Goal: Information Seeking & Learning: Learn about a topic

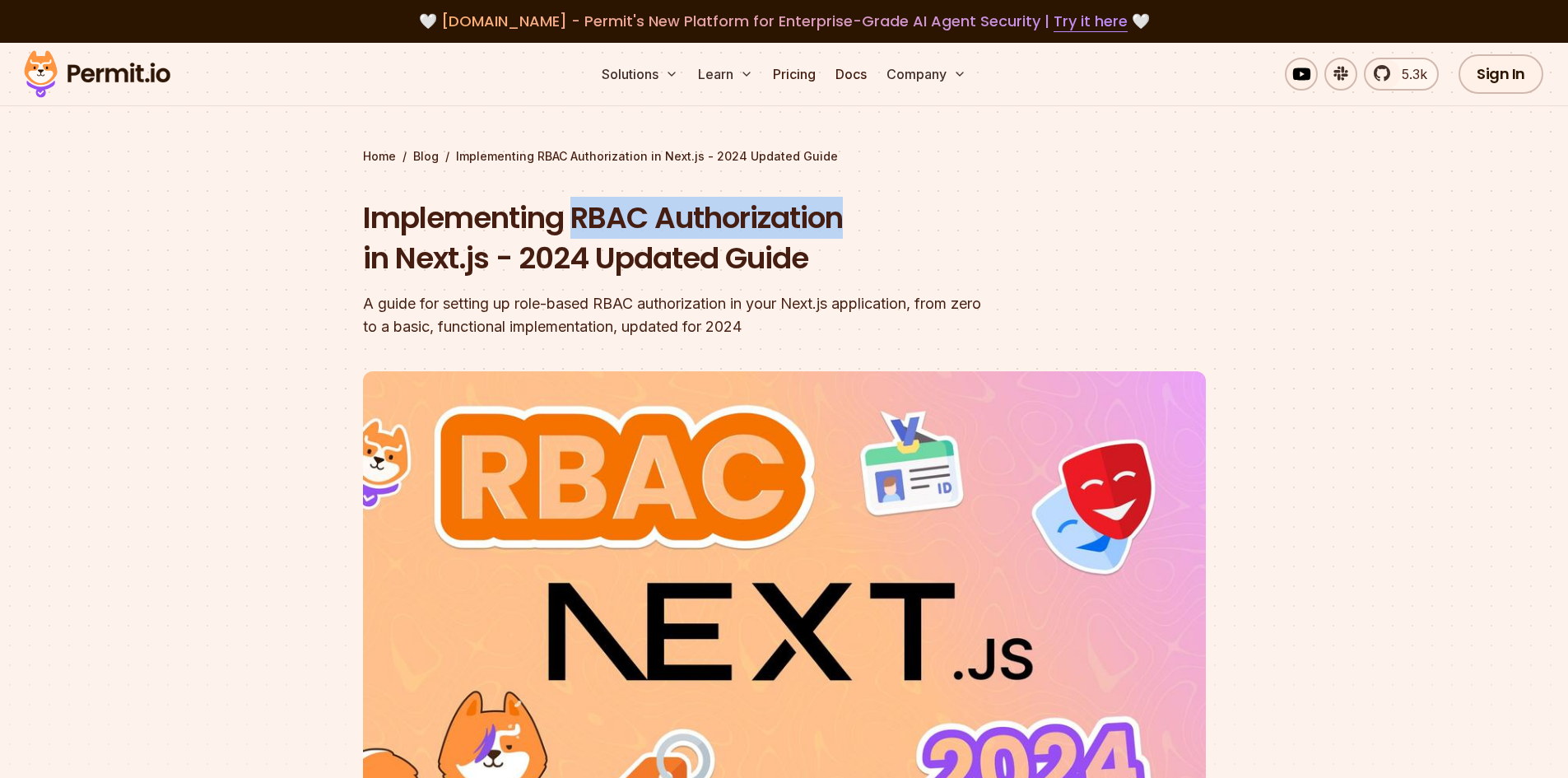
drag, startPoint x: 570, startPoint y: 219, endPoint x: 855, endPoint y: 227, distance: 285.1
click at [855, 227] on h1 "Implementing RBAC Authorization in Next.js - 2024 Updated Guide" at bounding box center [679, 237] width 632 height 81
copy h1 "RBAC Authorization"
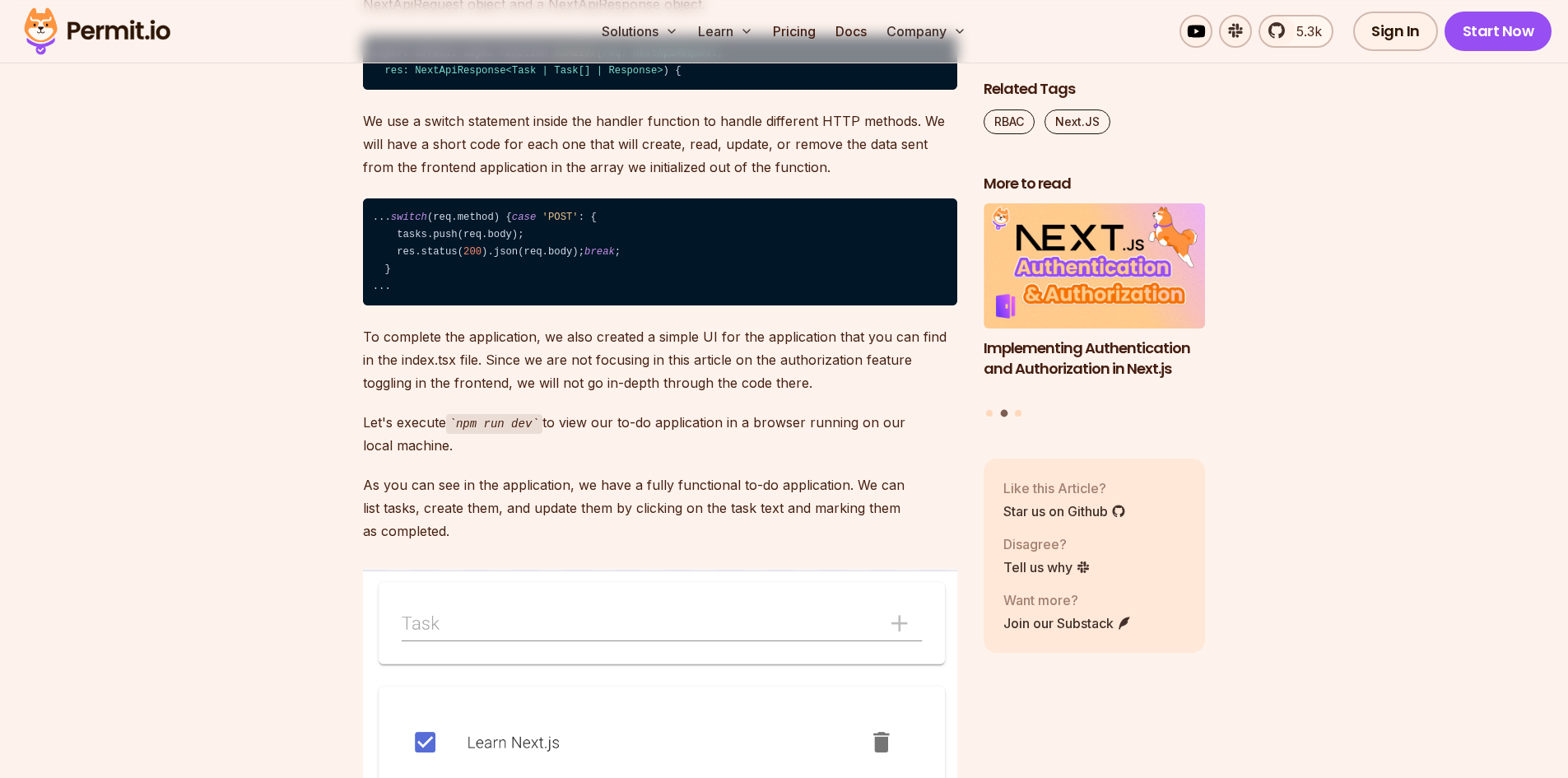
drag, startPoint x: 137, startPoint y: 296, endPoint x: 219, endPoint y: 468, distance: 190.5
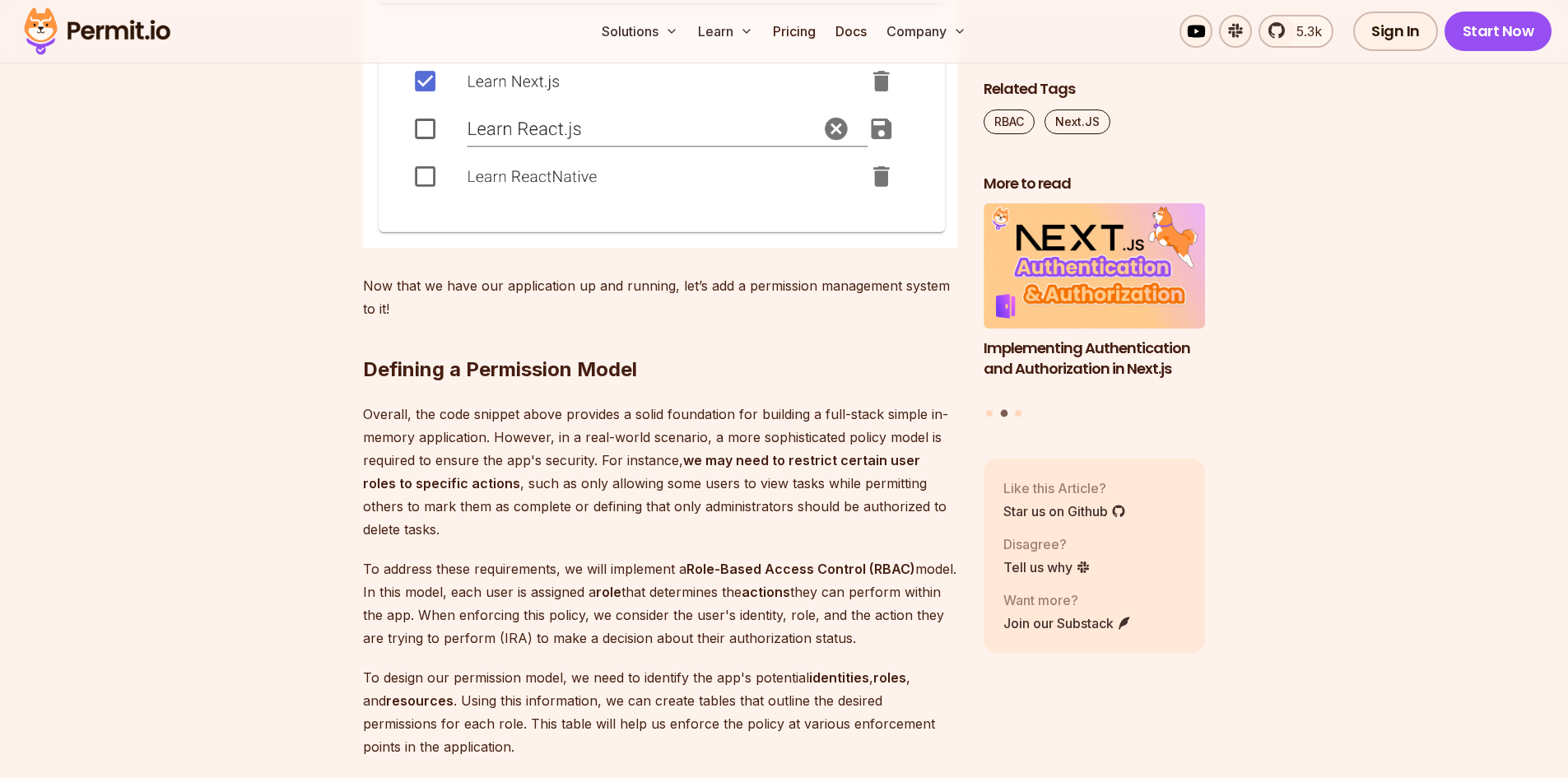
drag, startPoint x: 247, startPoint y: 243, endPoint x: 251, endPoint y: 407, distance: 164.0
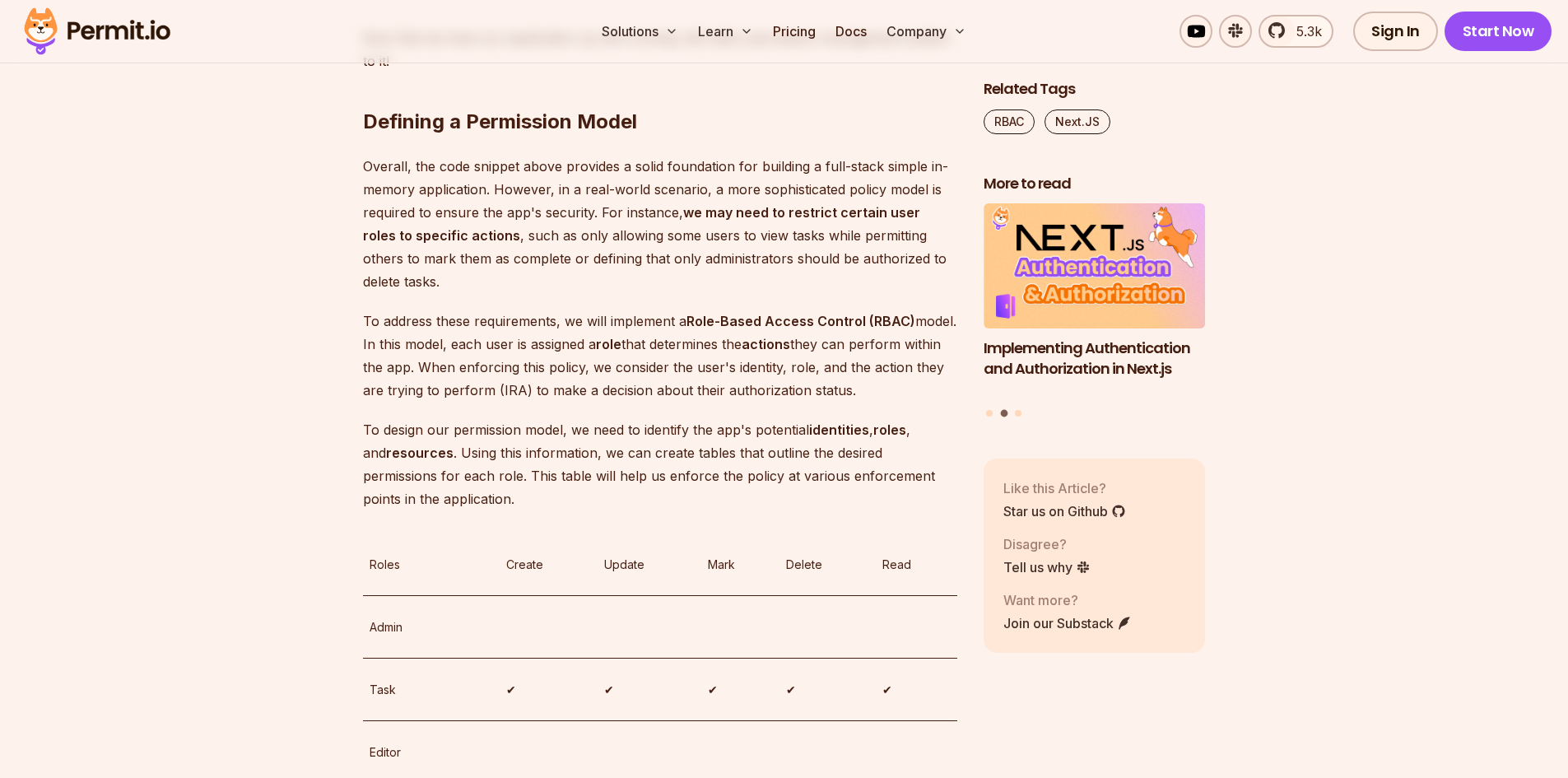
drag, startPoint x: 259, startPoint y: 382, endPoint x: 232, endPoint y: 285, distance: 100.7
drag, startPoint x: 234, startPoint y: 275, endPoint x: 219, endPoint y: 259, distance: 21.9
drag, startPoint x: 219, startPoint y: 259, endPoint x: 234, endPoint y: 230, distance: 32.6
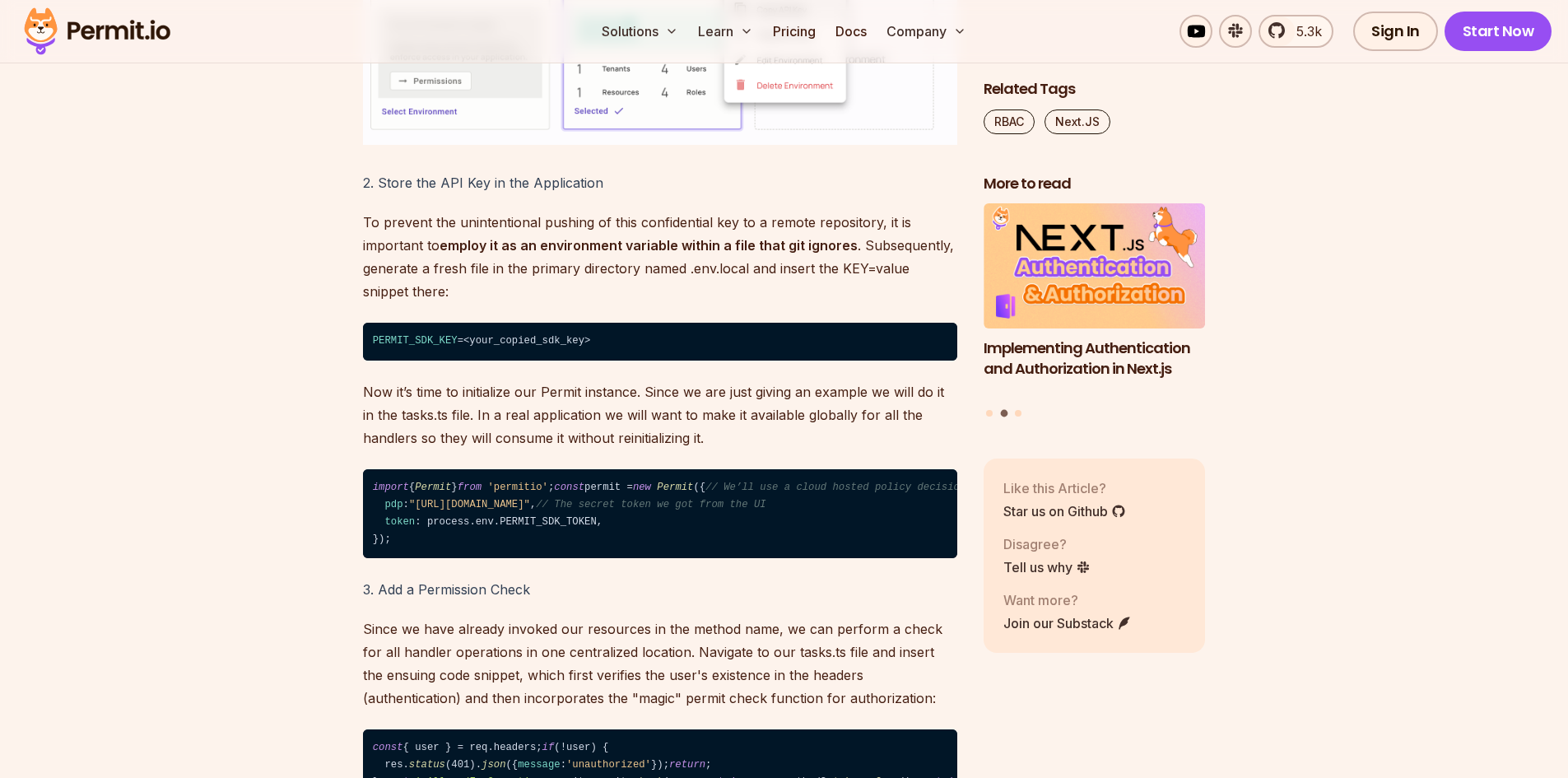
drag, startPoint x: 237, startPoint y: 225, endPoint x: 284, endPoint y: 516, distance: 294.8
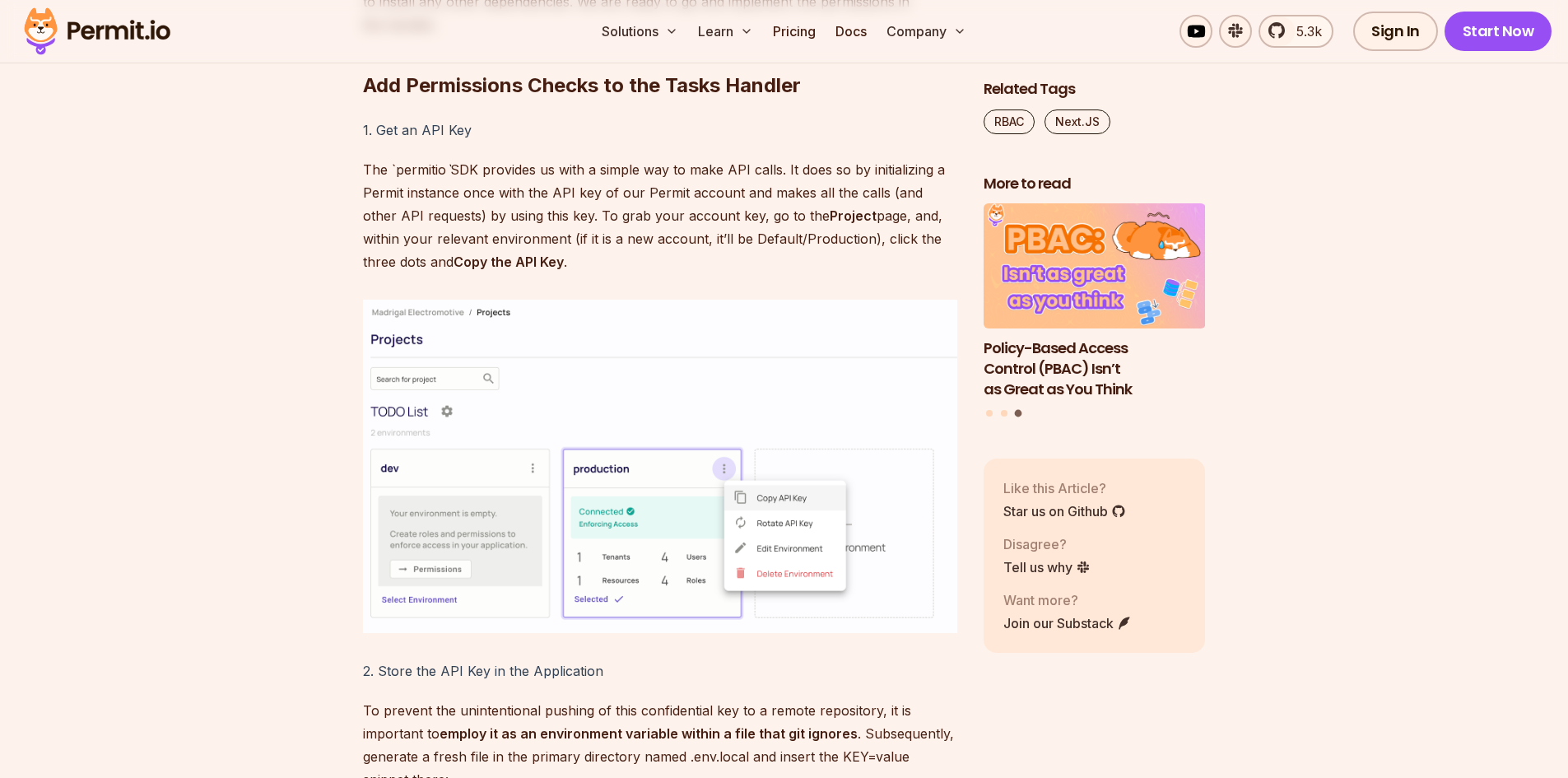
scroll to position [7313, 0]
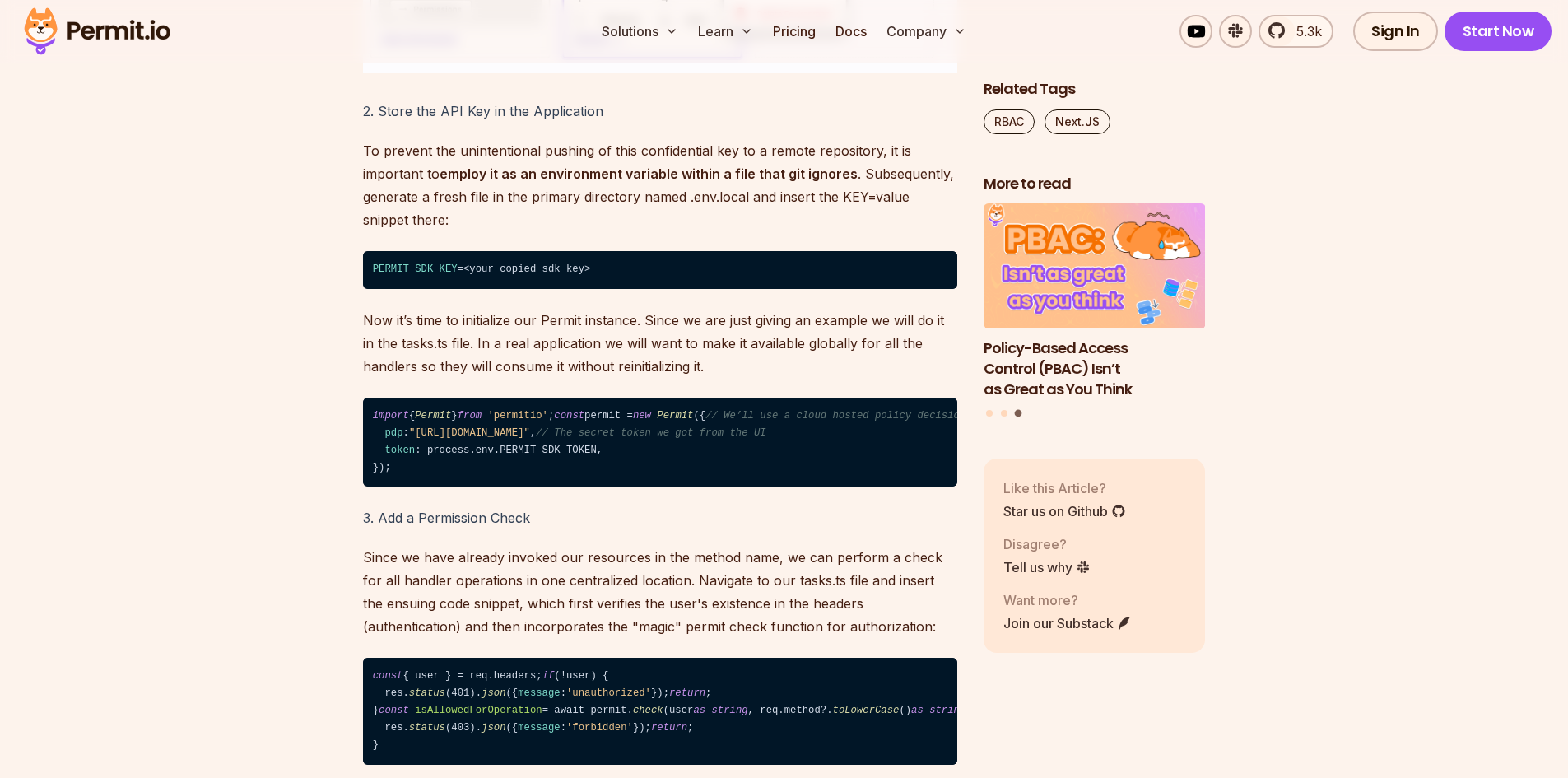
drag, startPoint x: 260, startPoint y: 266, endPoint x: 246, endPoint y: 416, distance: 150.7
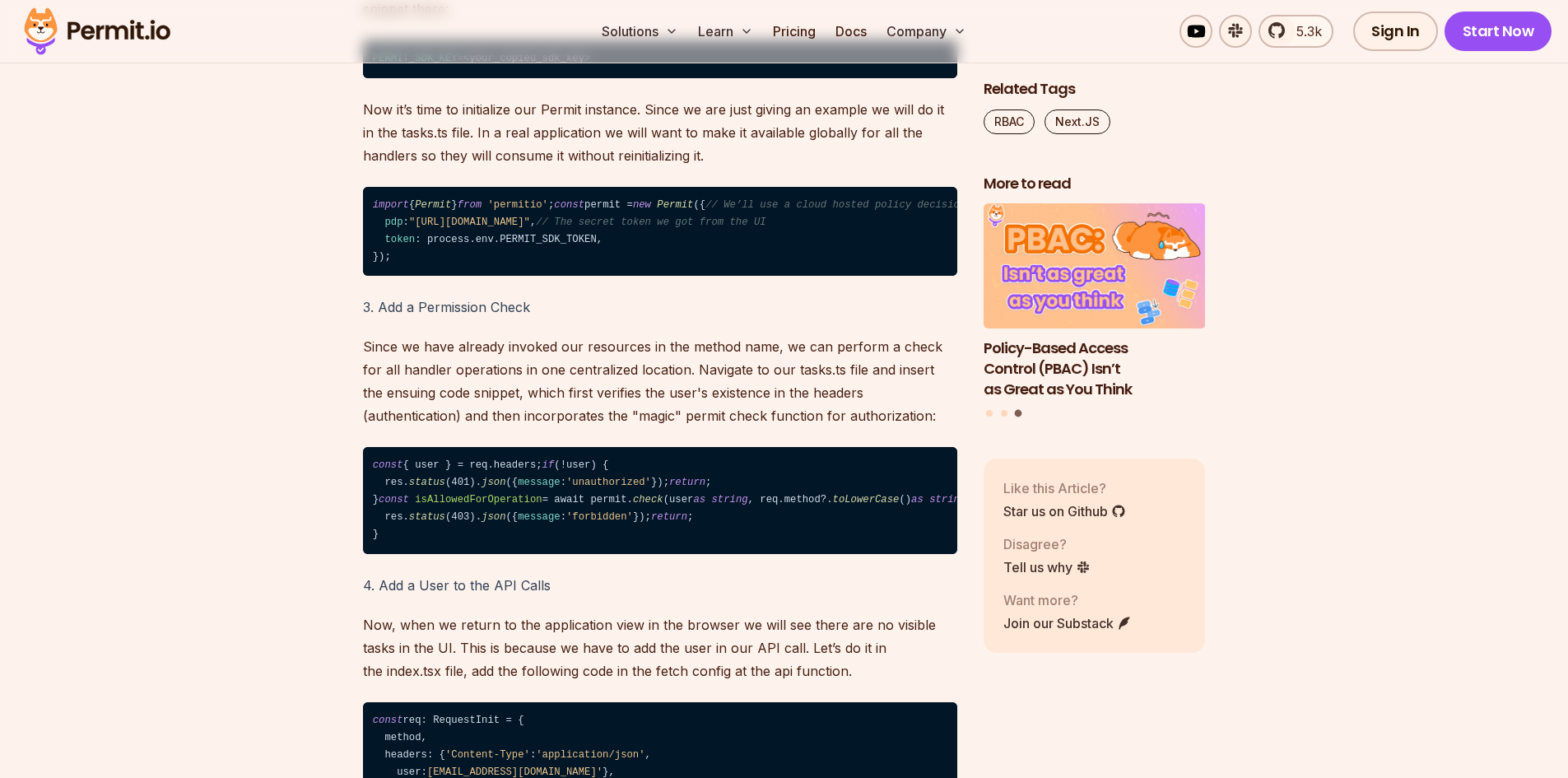
scroll to position [8341, 0]
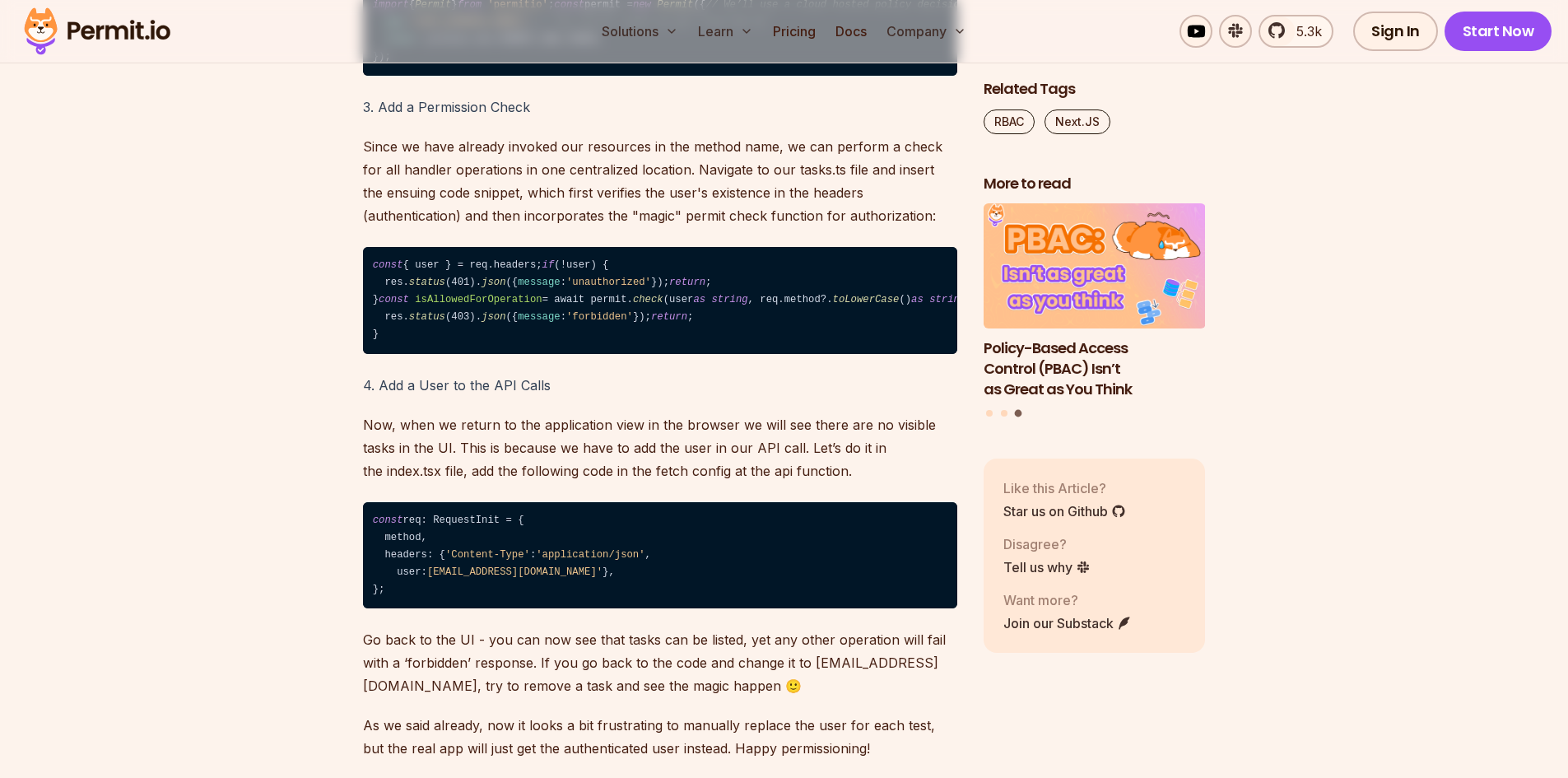
drag, startPoint x: 247, startPoint y: 359, endPoint x: 256, endPoint y: 479, distance: 120.3
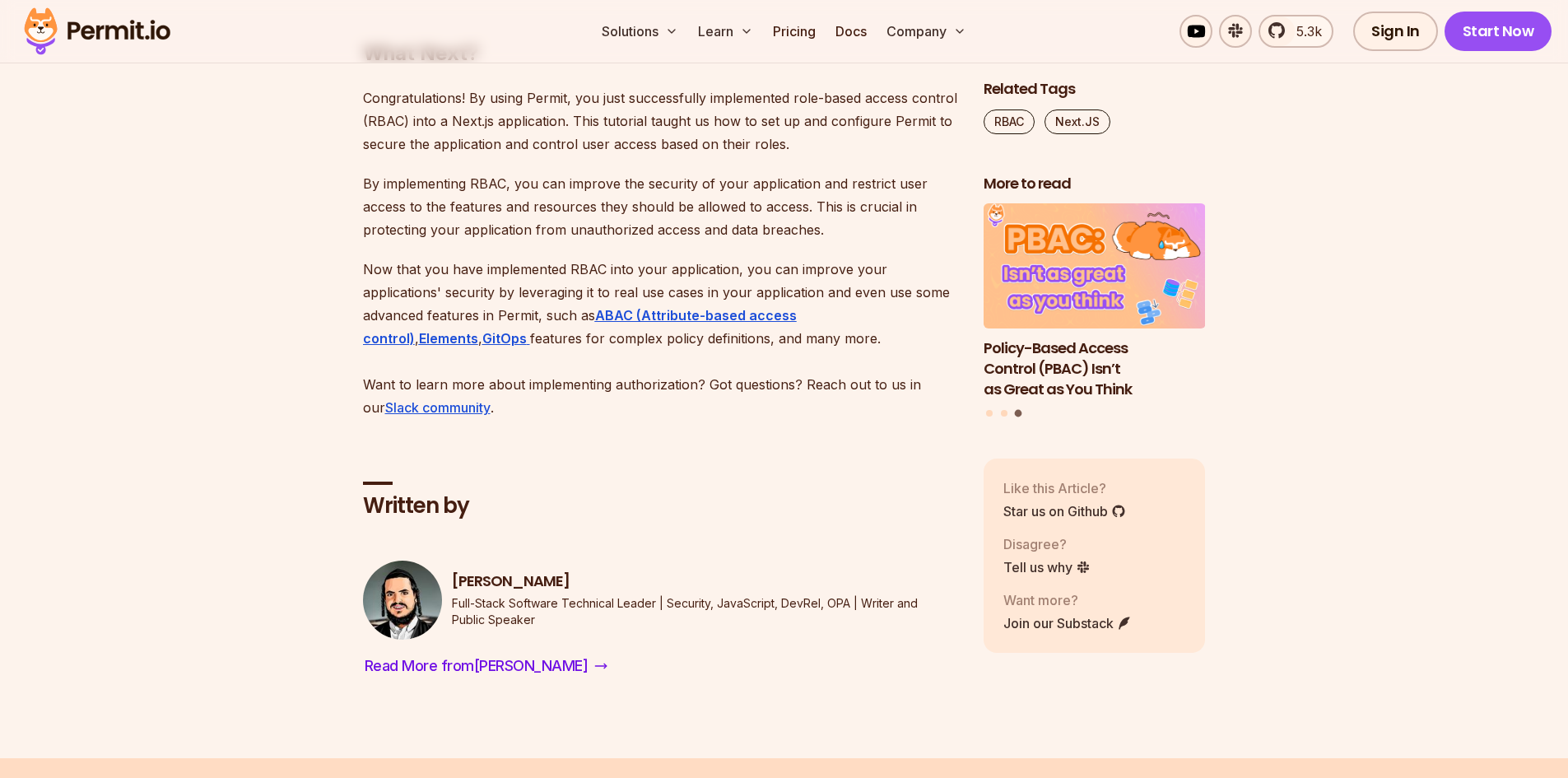
drag, startPoint x: 272, startPoint y: 253, endPoint x: 244, endPoint y: 482, distance: 230.7
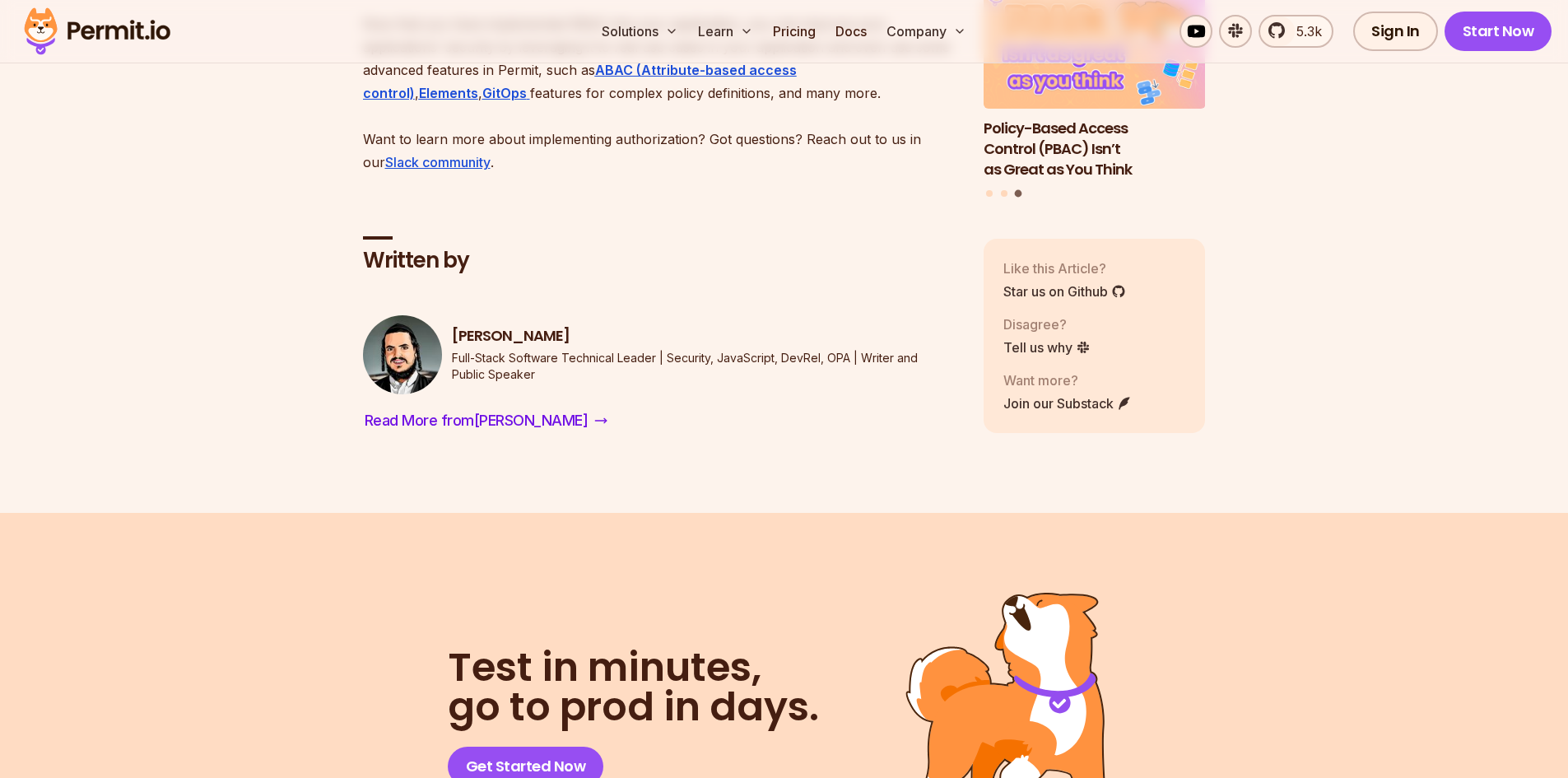
drag, startPoint x: 225, startPoint y: 553, endPoint x: 225, endPoint y: 445, distance: 108.0
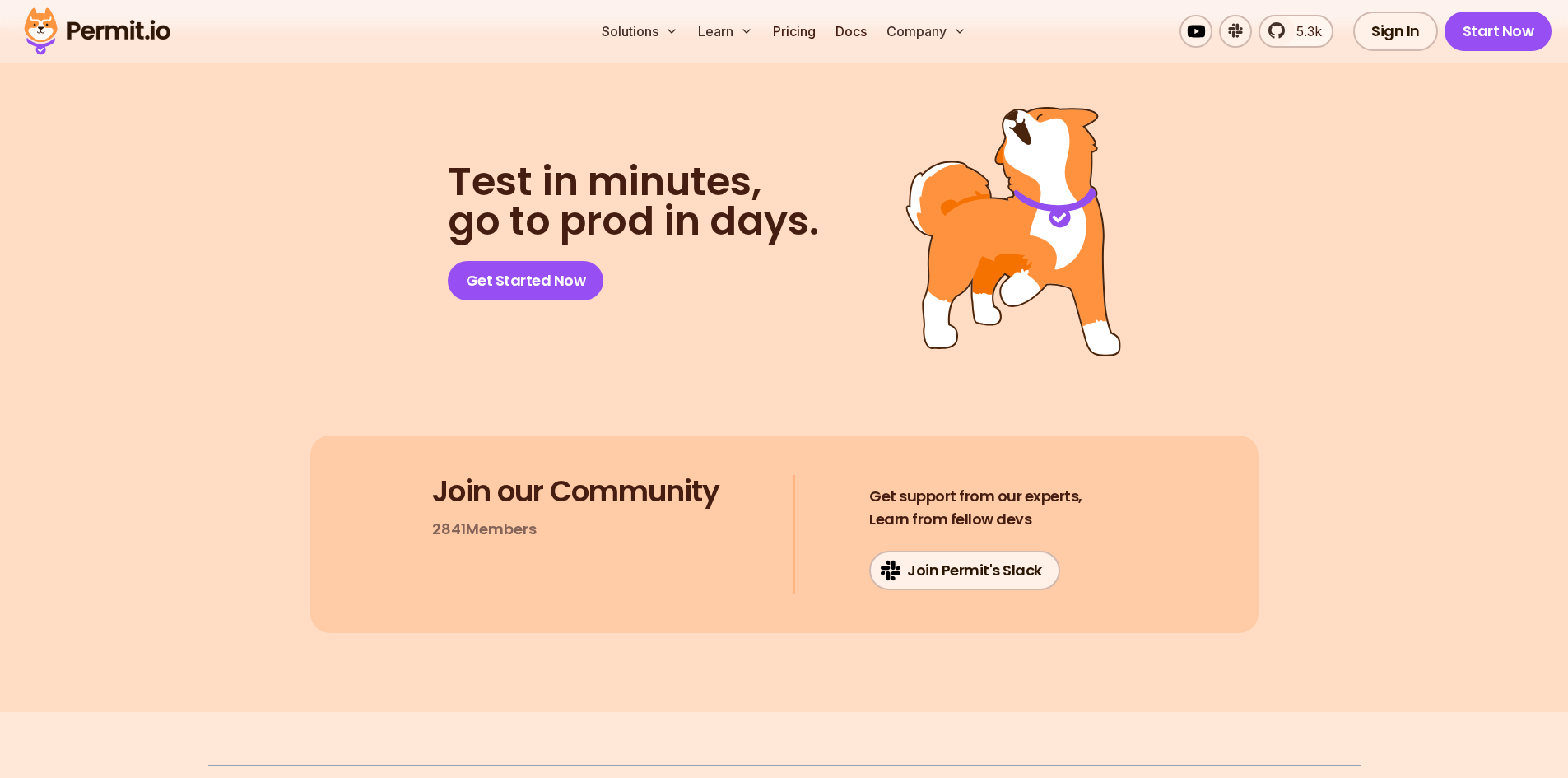
drag, startPoint x: 234, startPoint y: 389, endPoint x: 234, endPoint y: 399, distance: 10.0
drag, startPoint x: 234, startPoint y: 399, endPoint x: 182, endPoint y: 282, distance: 128.0
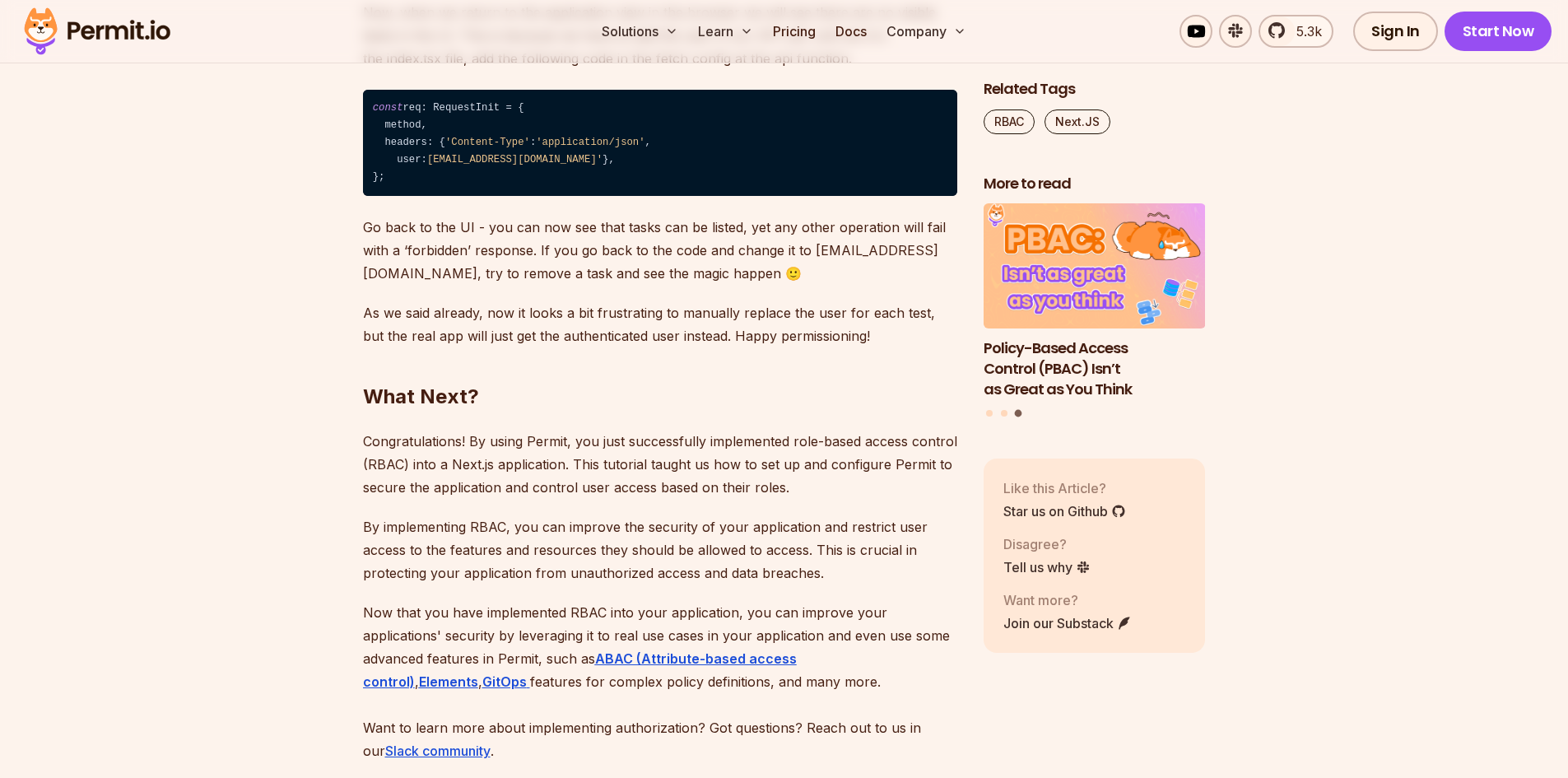
drag, startPoint x: 194, startPoint y: 309, endPoint x: 195, endPoint y: 161, distance: 148.0
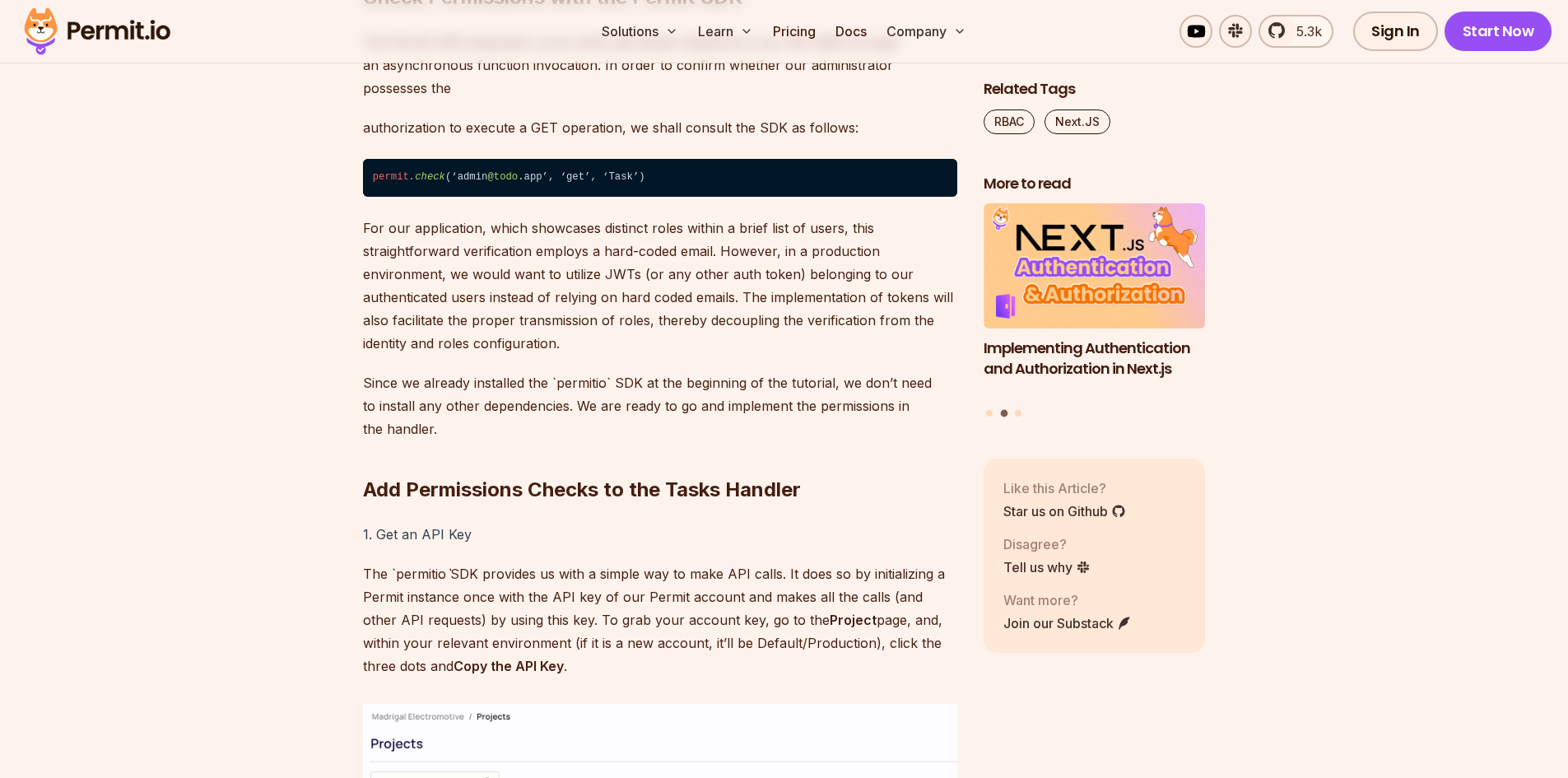
scroll to position [6871, 0]
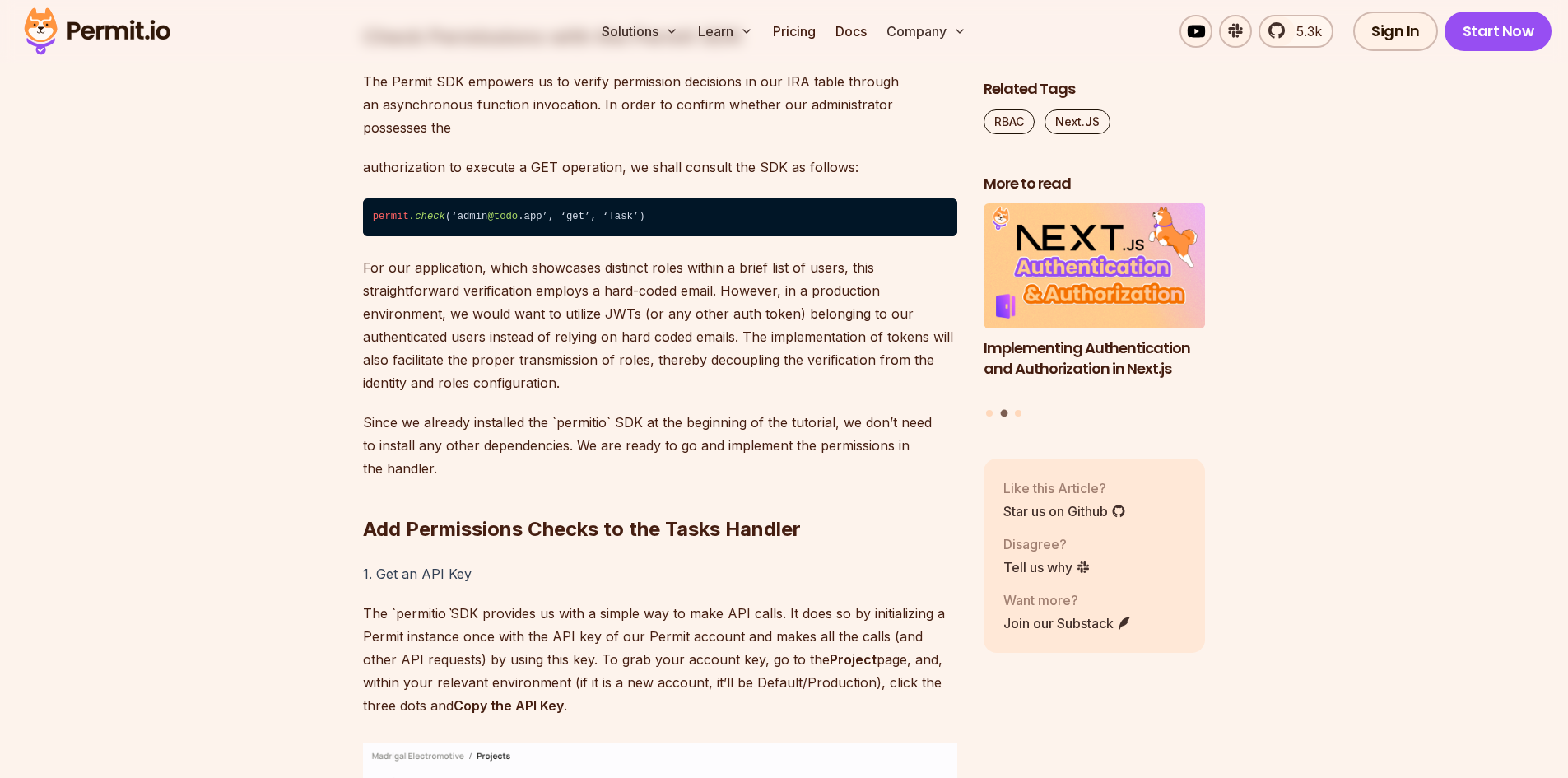
drag, startPoint x: 277, startPoint y: 385, endPoint x: 286, endPoint y: 298, distance: 87.5
click at [449, 50] on h2 "Check Permissions with the Permit SDK" at bounding box center [660, 4] width 594 height 92
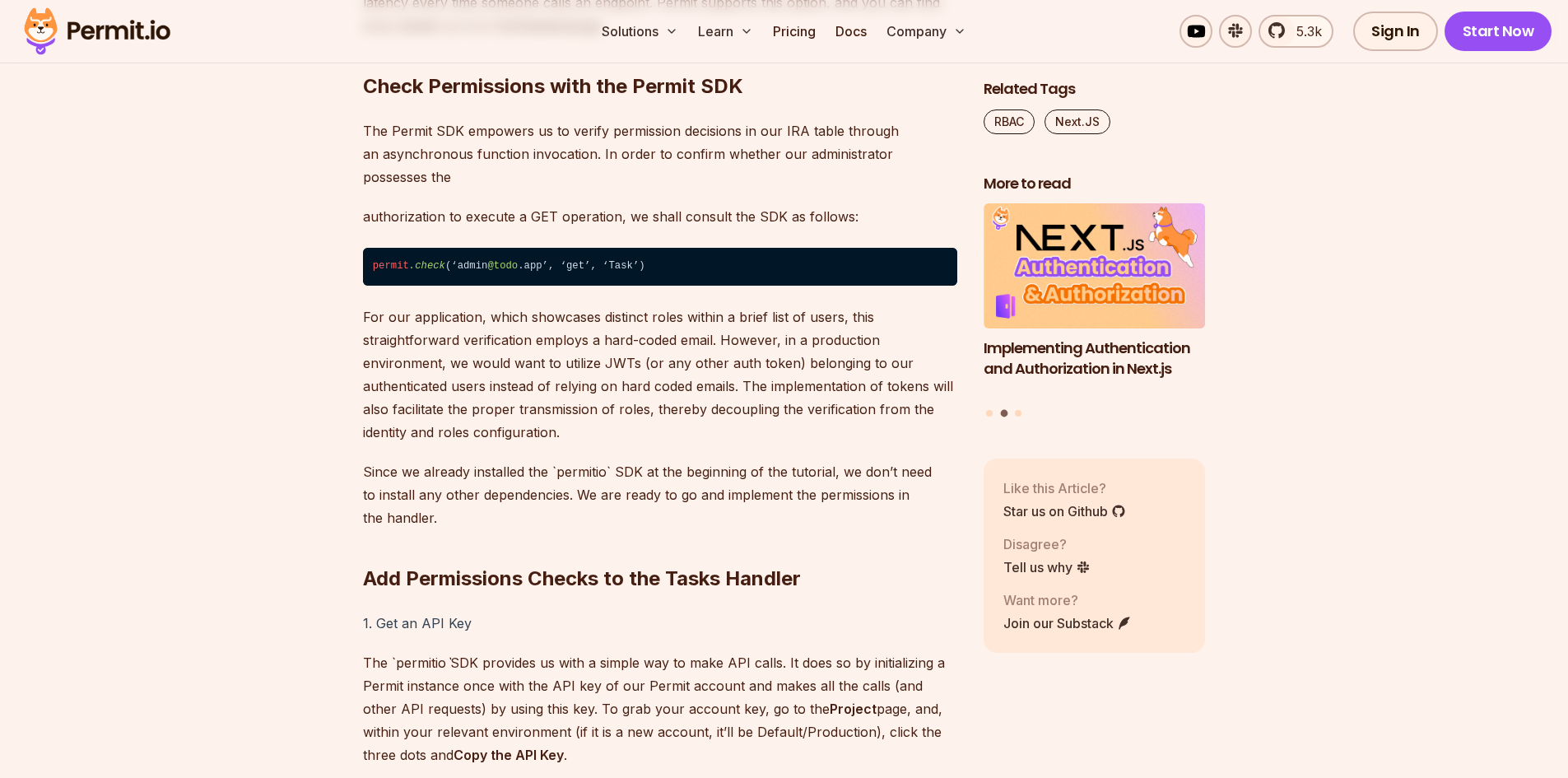
scroll to position [6460, 0]
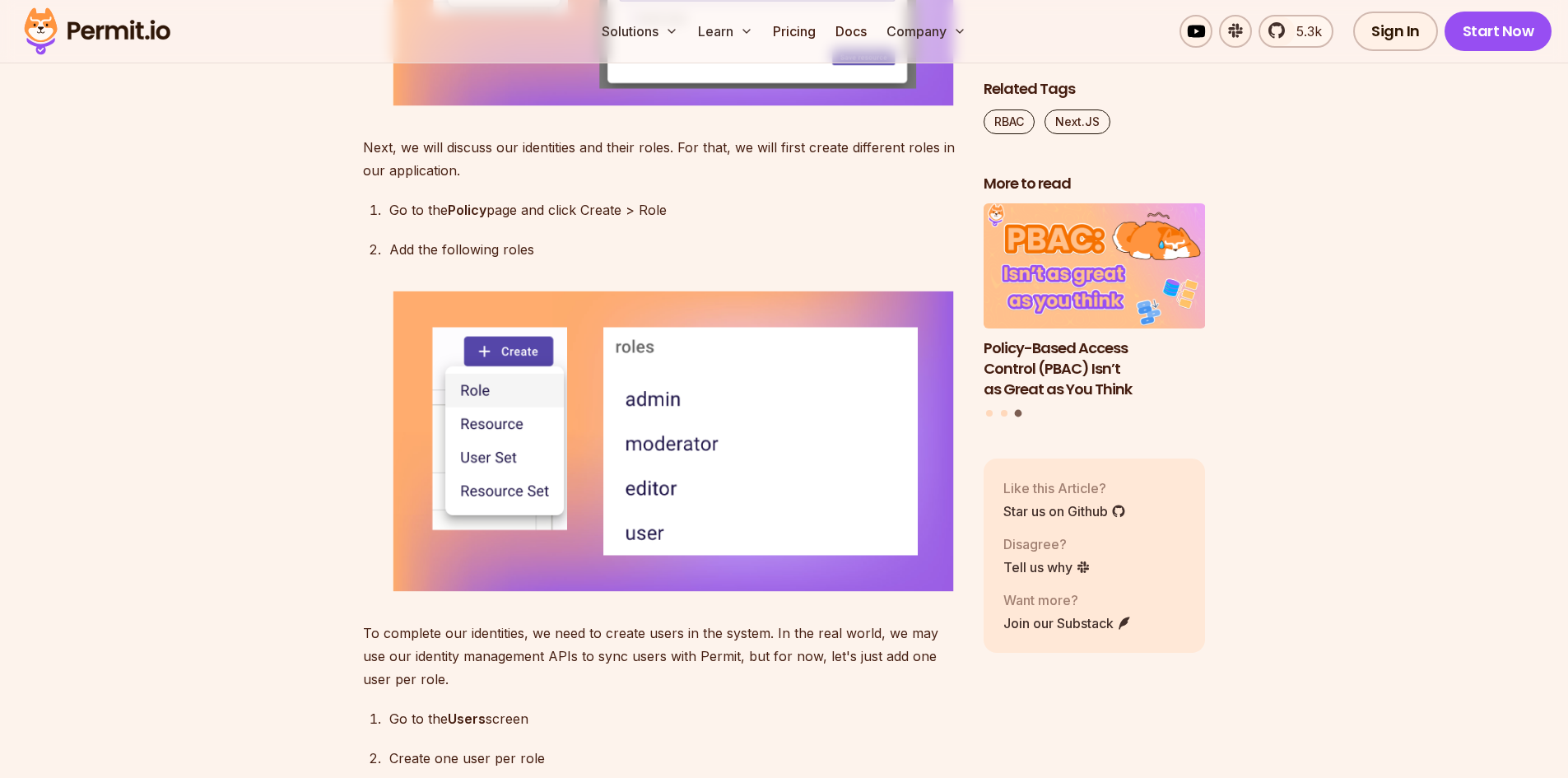
drag, startPoint x: 235, startPoint y: 345, endPoint x: 260, endPoint y: 267, distance: 81.9
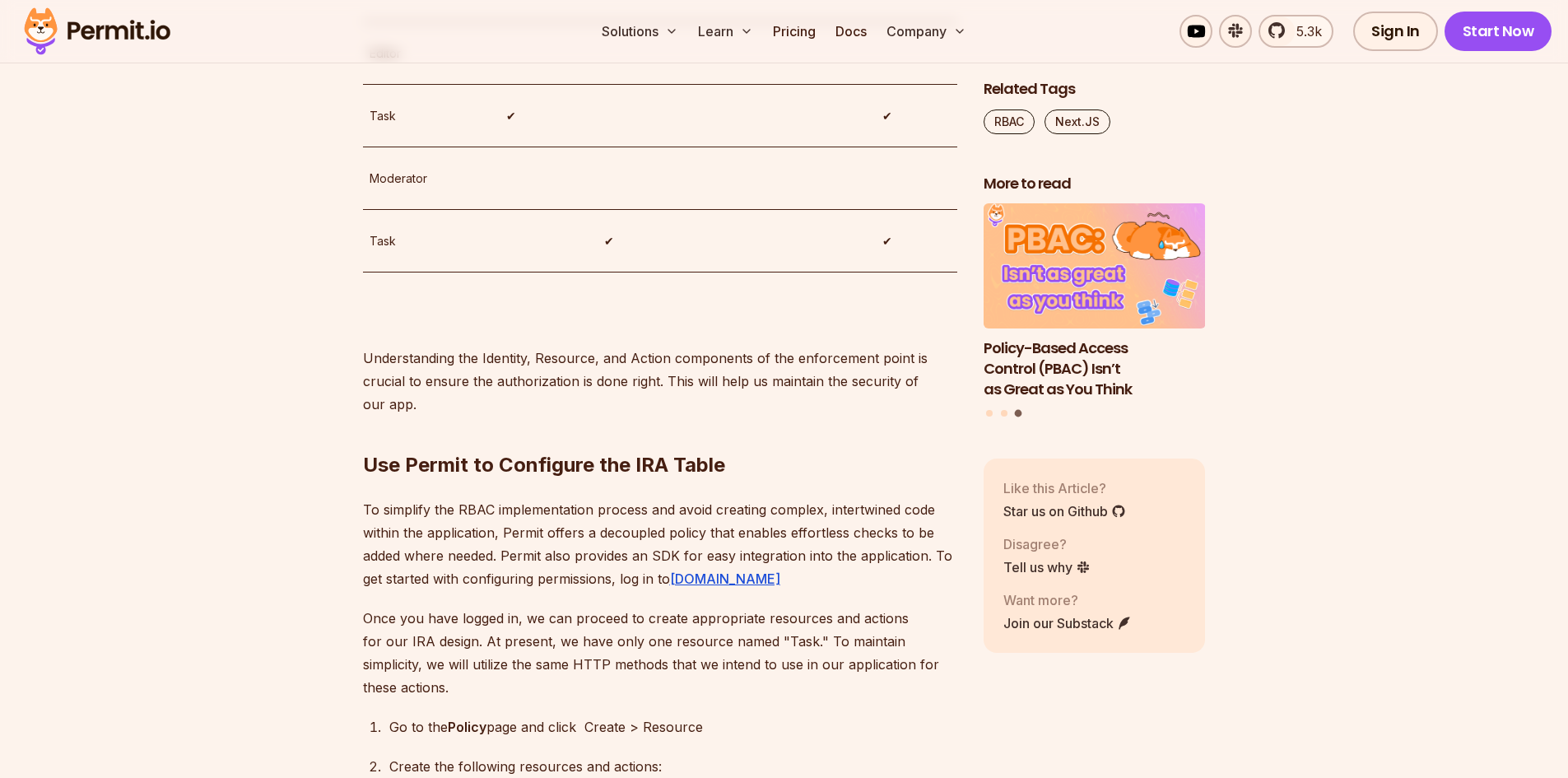
drag, startPoint x: 242, startPoint y: 412, endPoint x: 297, endPoint y: 250, distance: 171.1
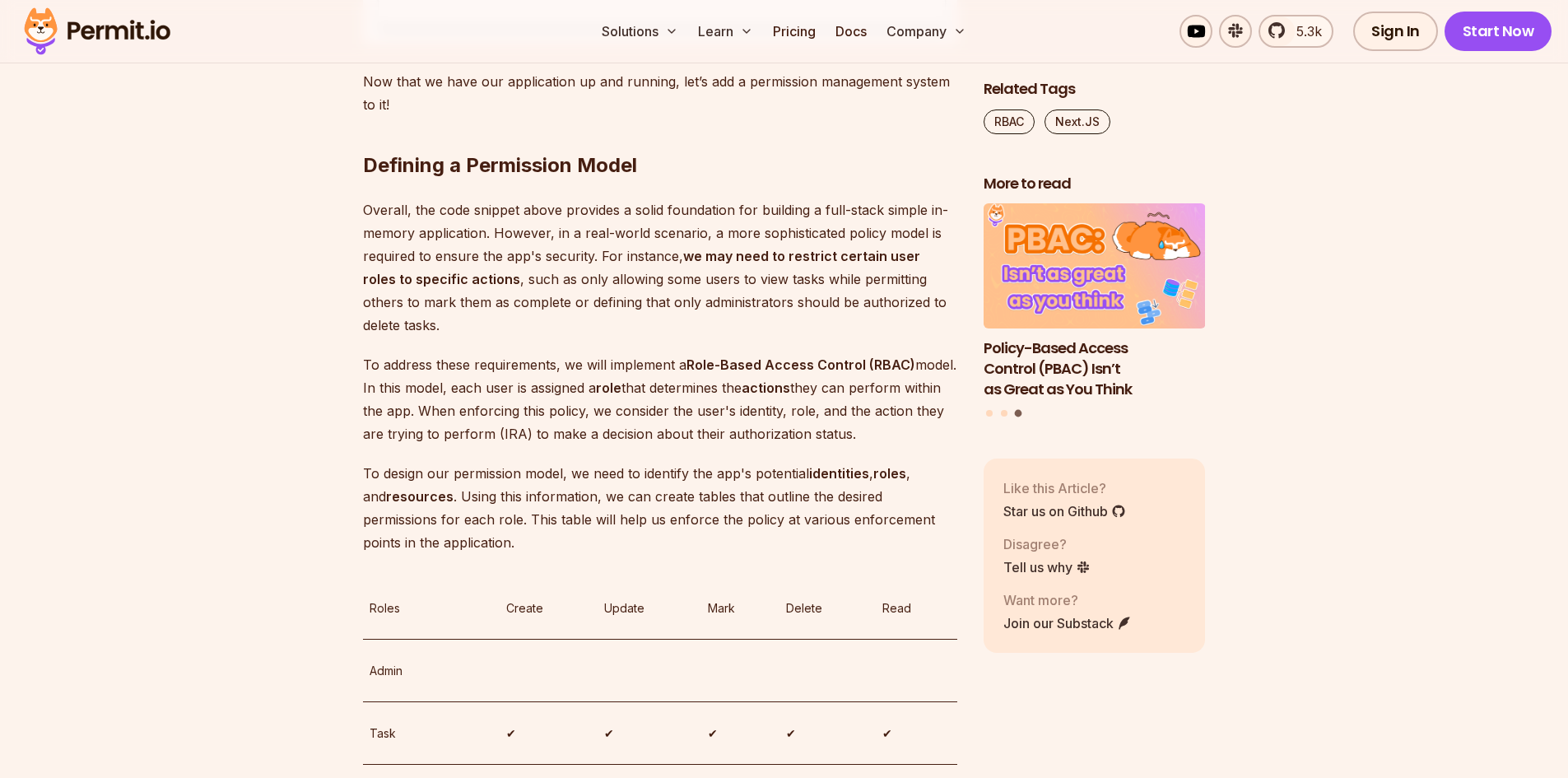
drag, startPoint x: 268, startPoint y: 277, endPoint x: 286, endPoint y: 190, distance: 88.8
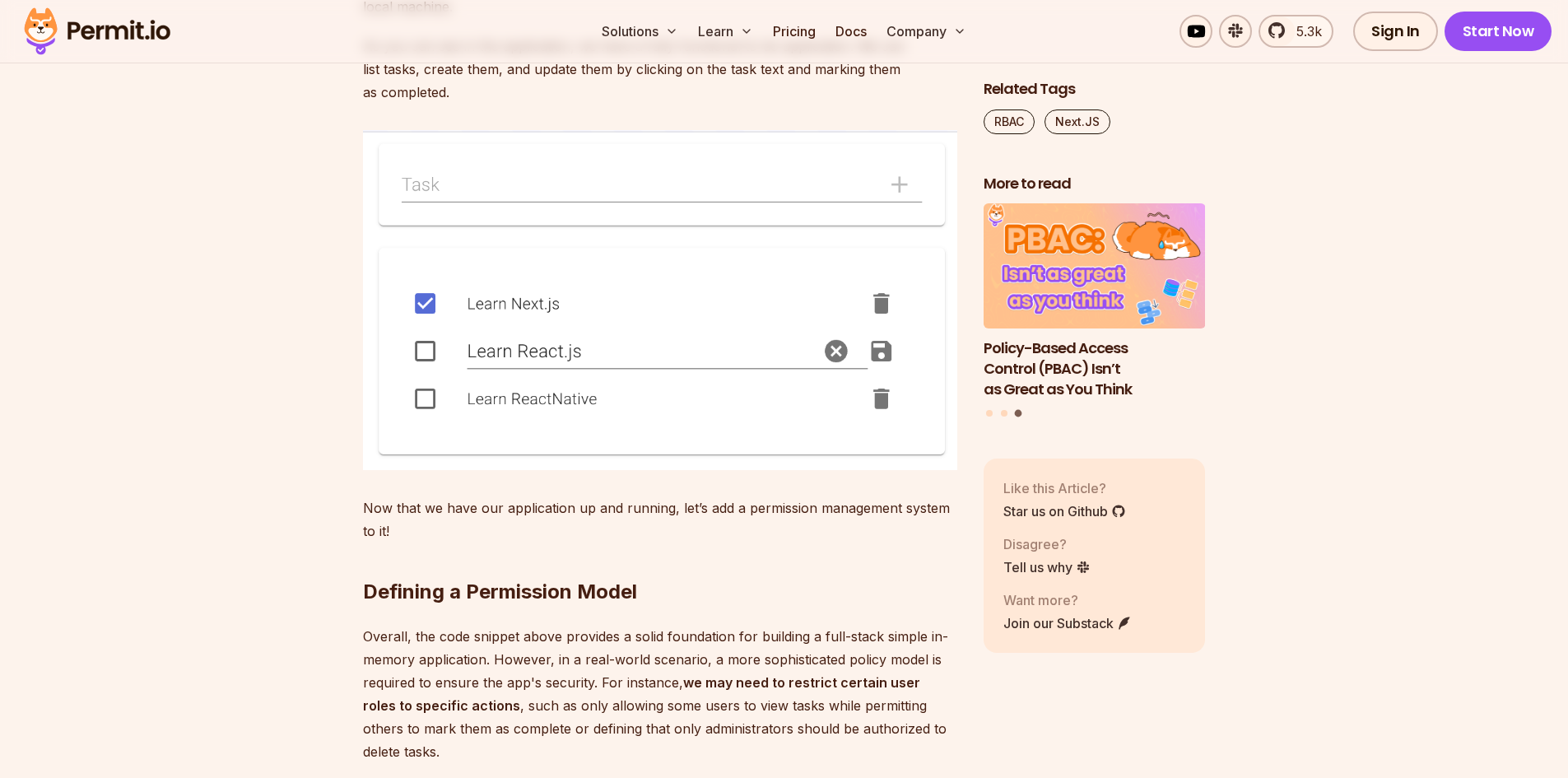
drag, startPoint x: 204, startPoint y: 402, endPoint x: 222, endPoint y: 290, distance: 113.4
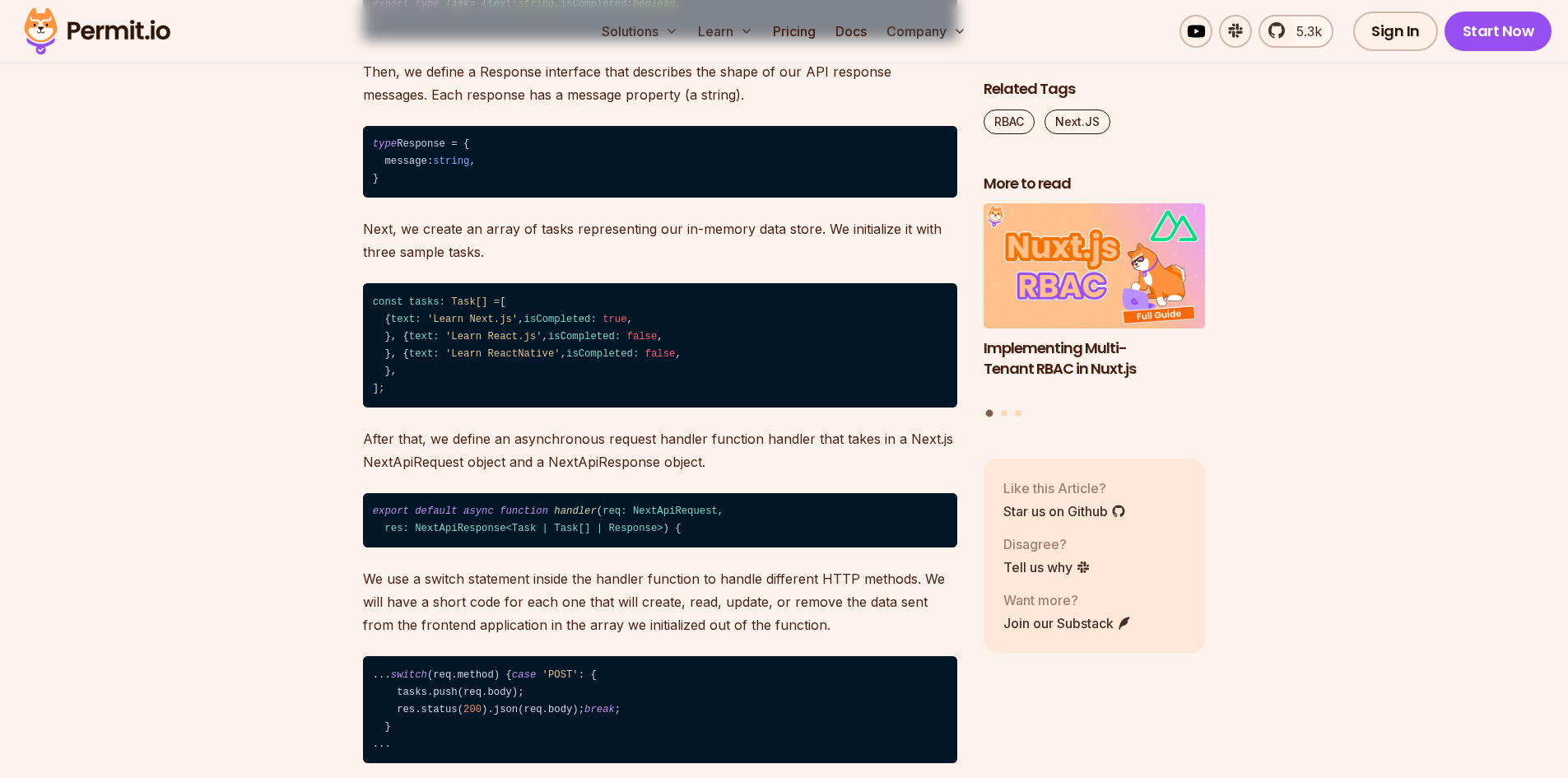
scroll to position [2406, 0]
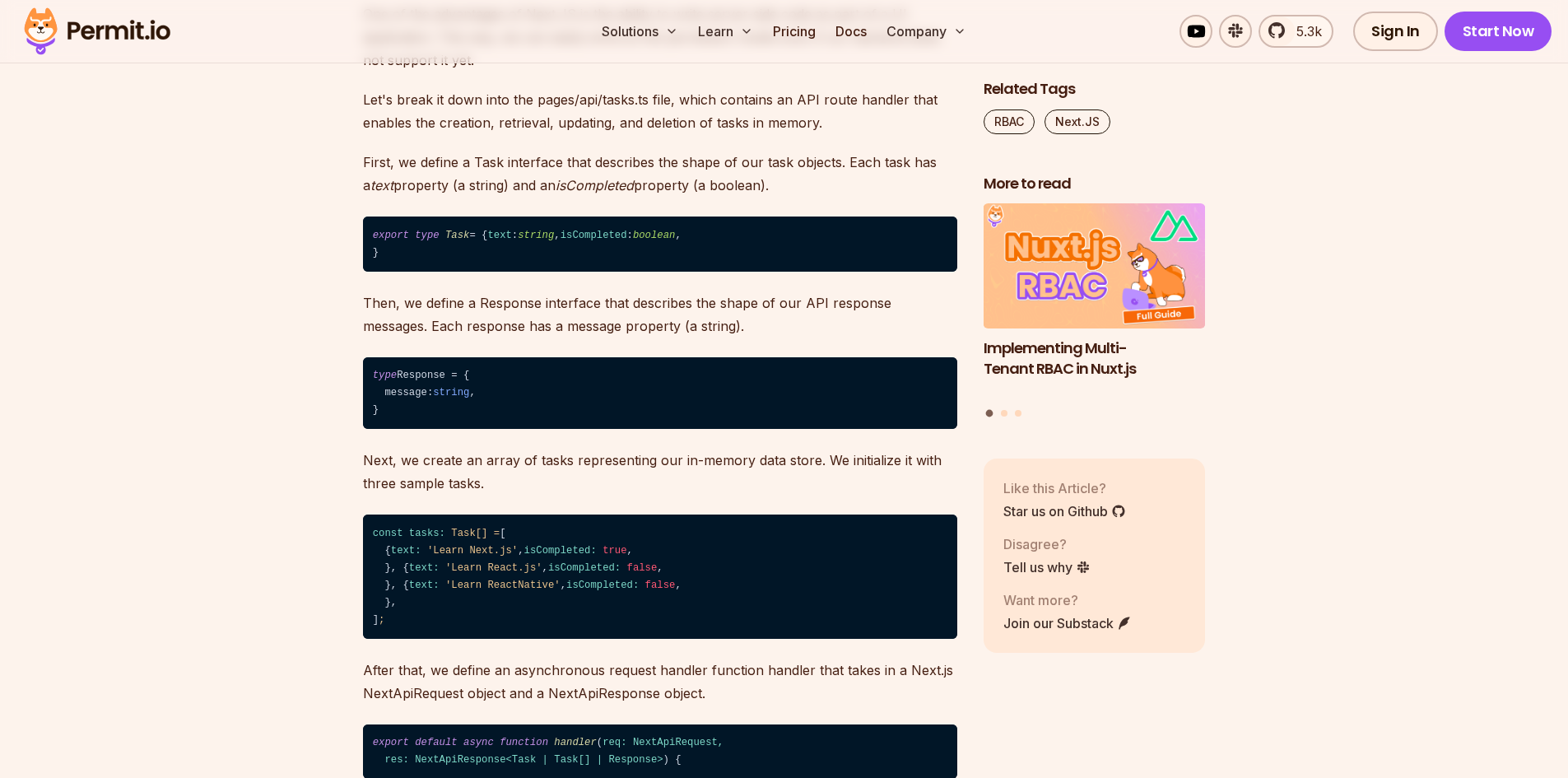
drag, startPoint x: 196, startPoint y: 401, endPoint x: 239, endPoint y: 251, distance: 156.0
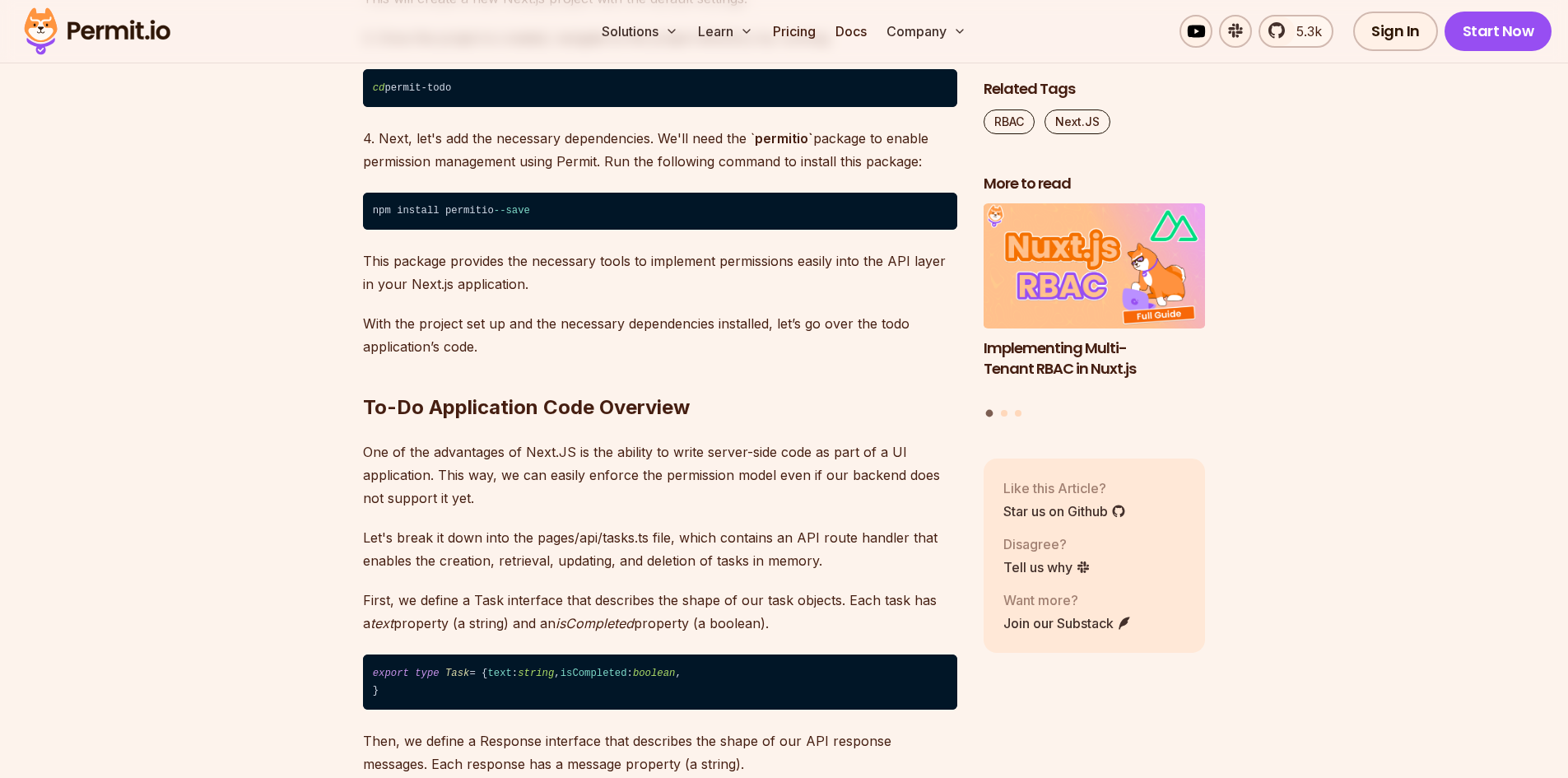
drag, startPoint x: 226, startPoint y: 371, endPoint x: 310, endPoint y: 237, distance: 158.2
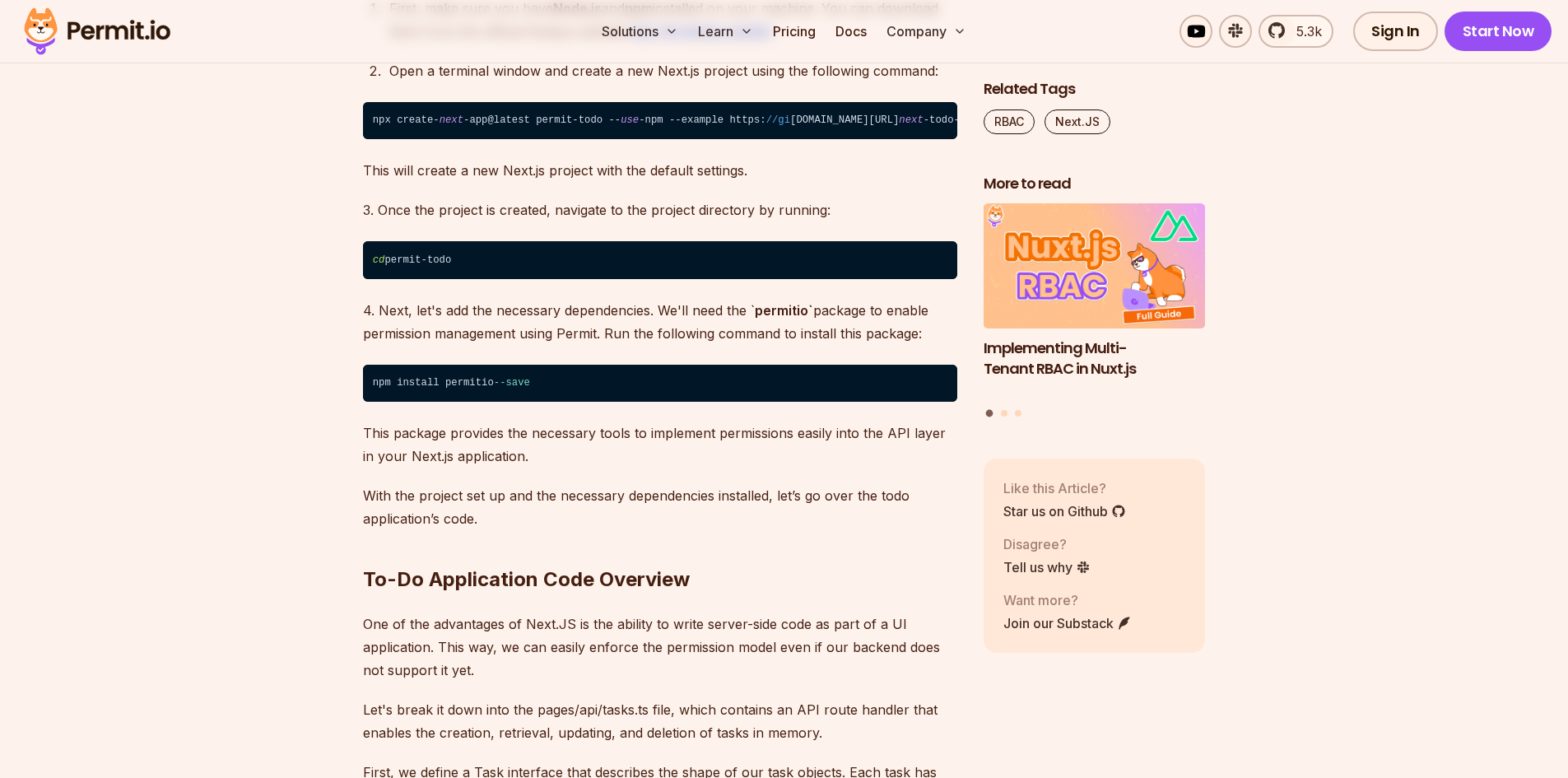
scroll to position [1493, 0]
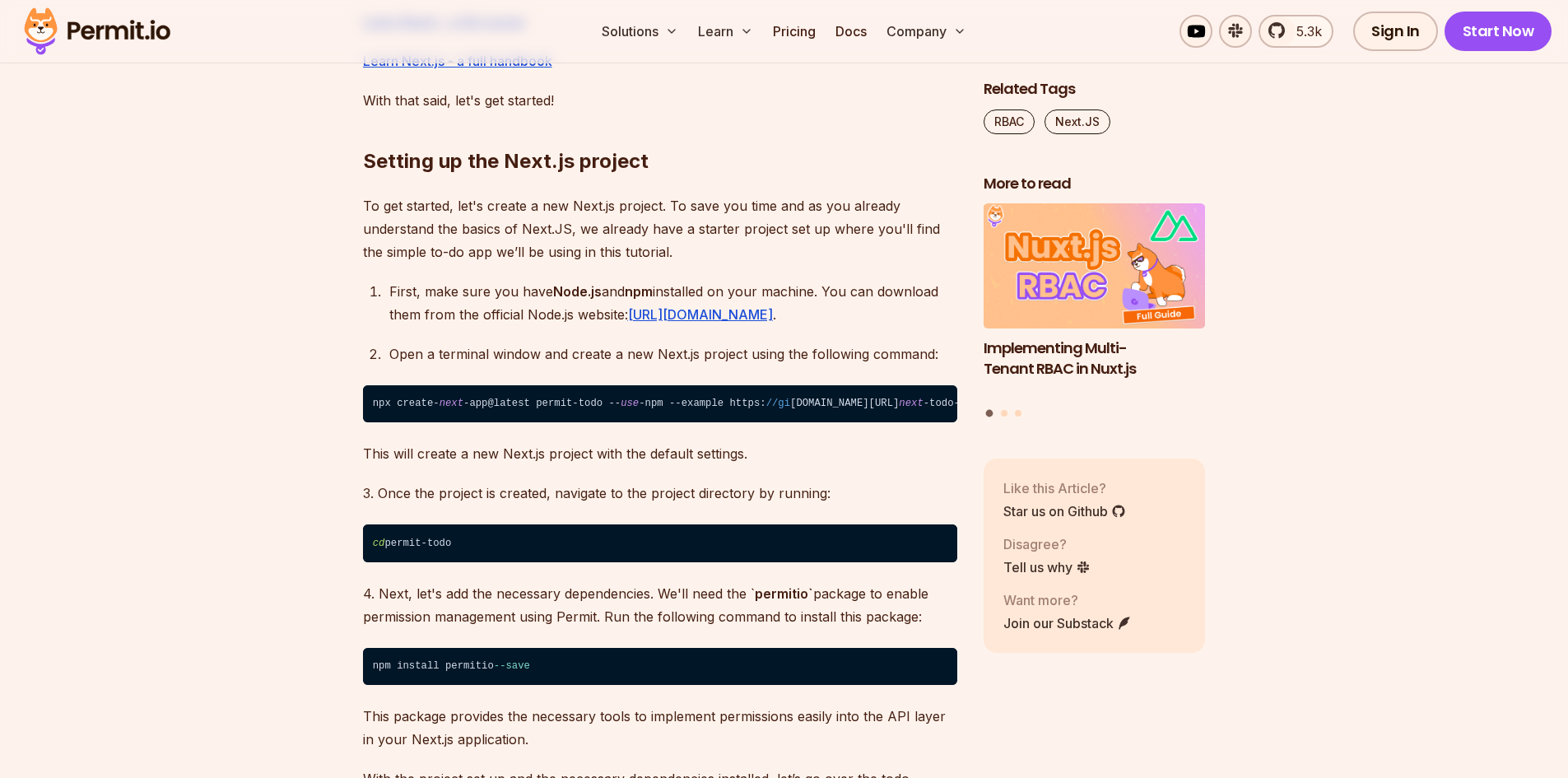
drag, startPoint x: 190, startPoint y: 335, endPoint x: 208, endPoint y: 254, distance: 83.0
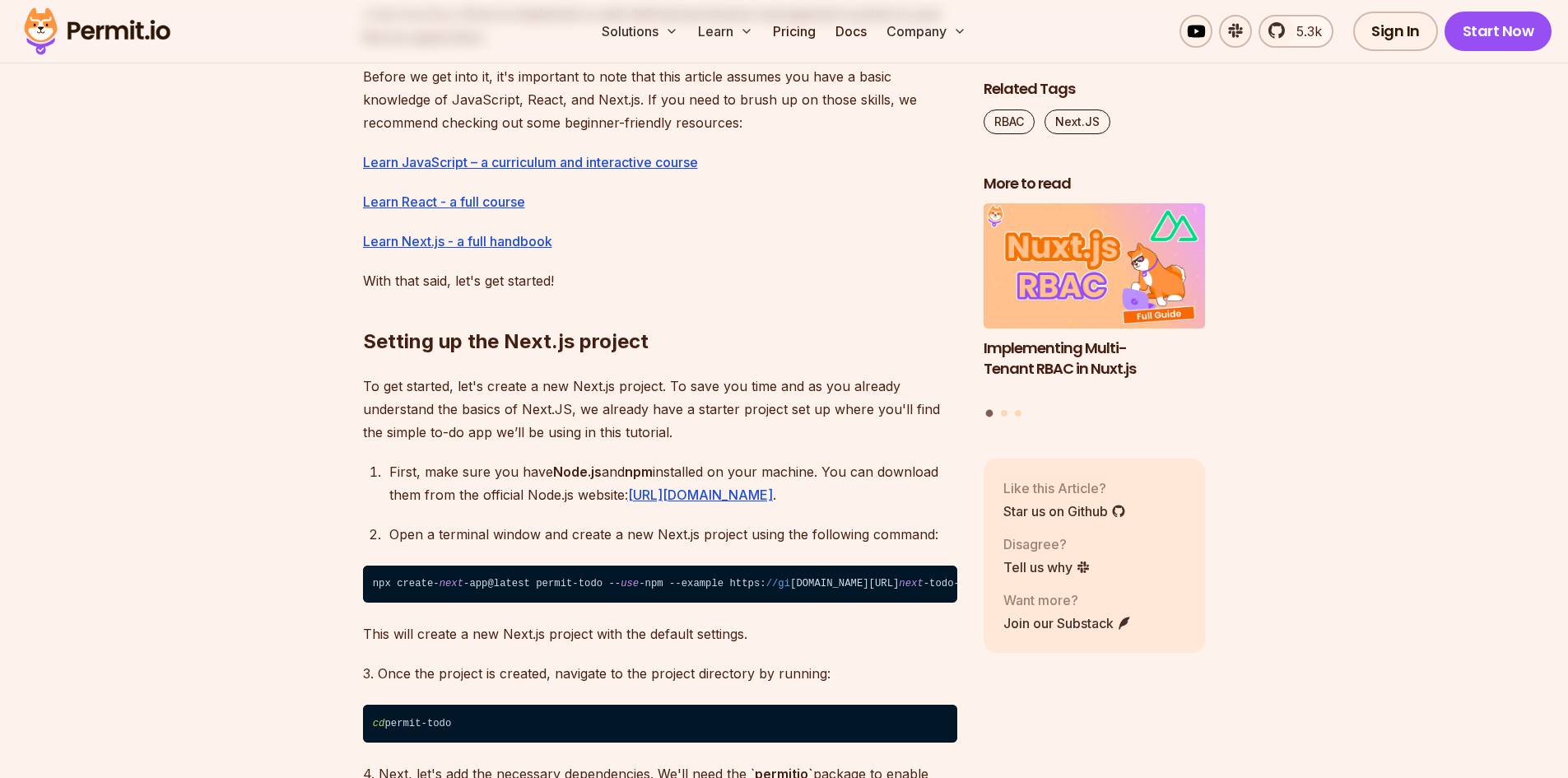
drag, startPoint x: 233, startPoint y: 299, endPoint x: 255, endPoint y: 182, distance: 119.1
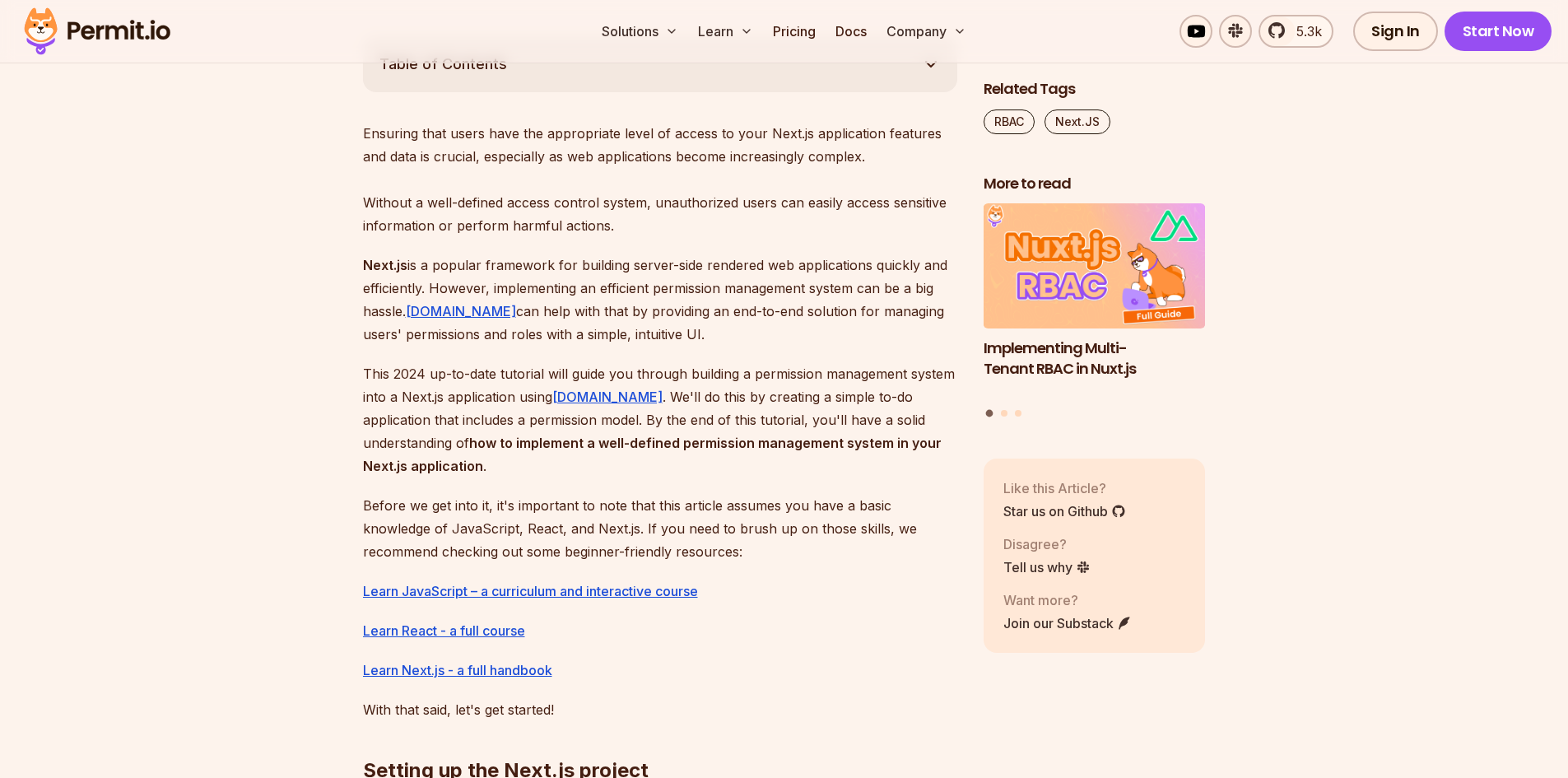
drag, startPoint x: 241, startPoint y: 397, endPoint x: 262, endPoint y: 203, distance: 195.1
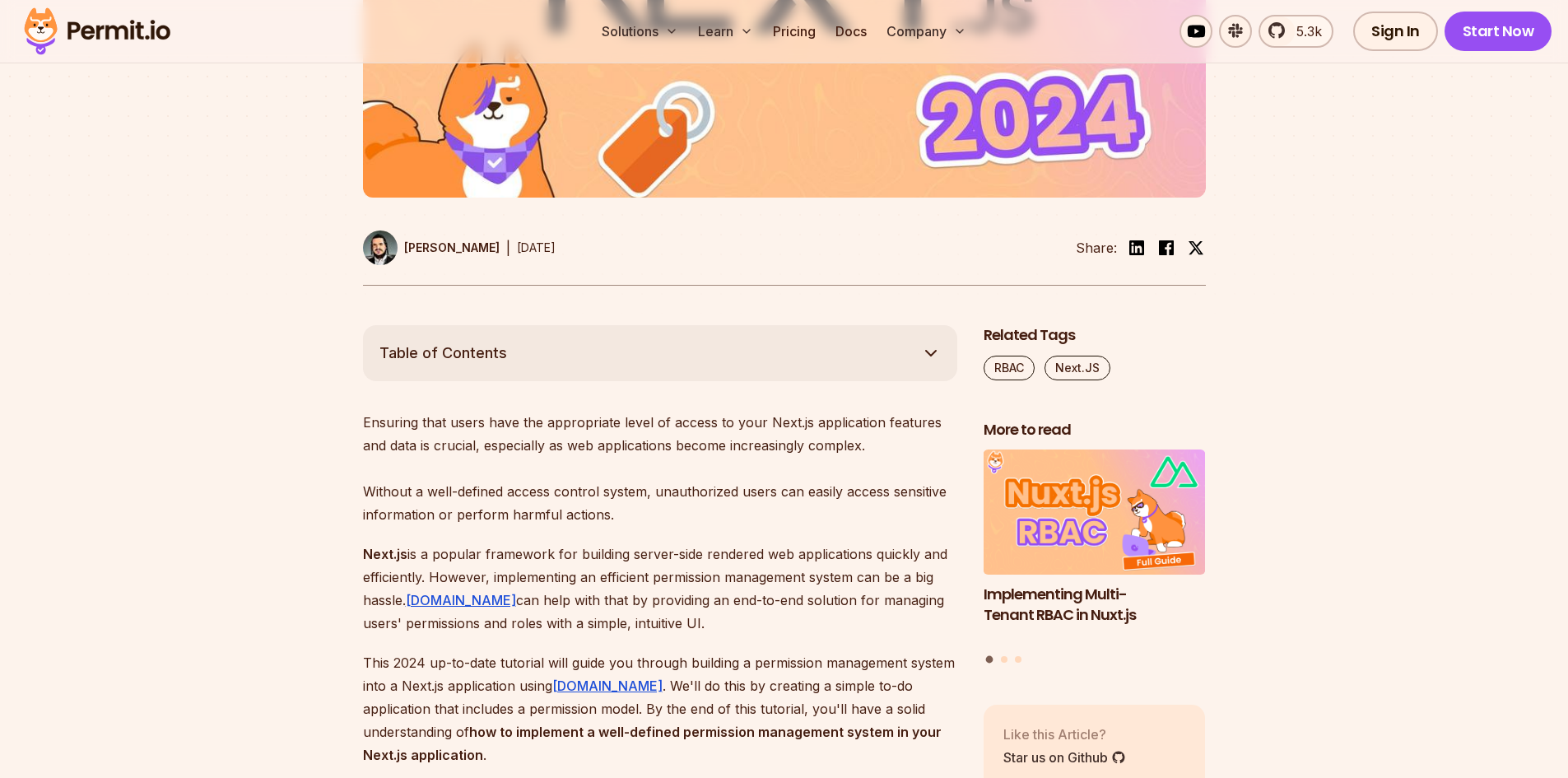
drag, startPoint x: 259, startPoint y: 384, endPoint x: 256, endPoint y: 286, distance: 98.0
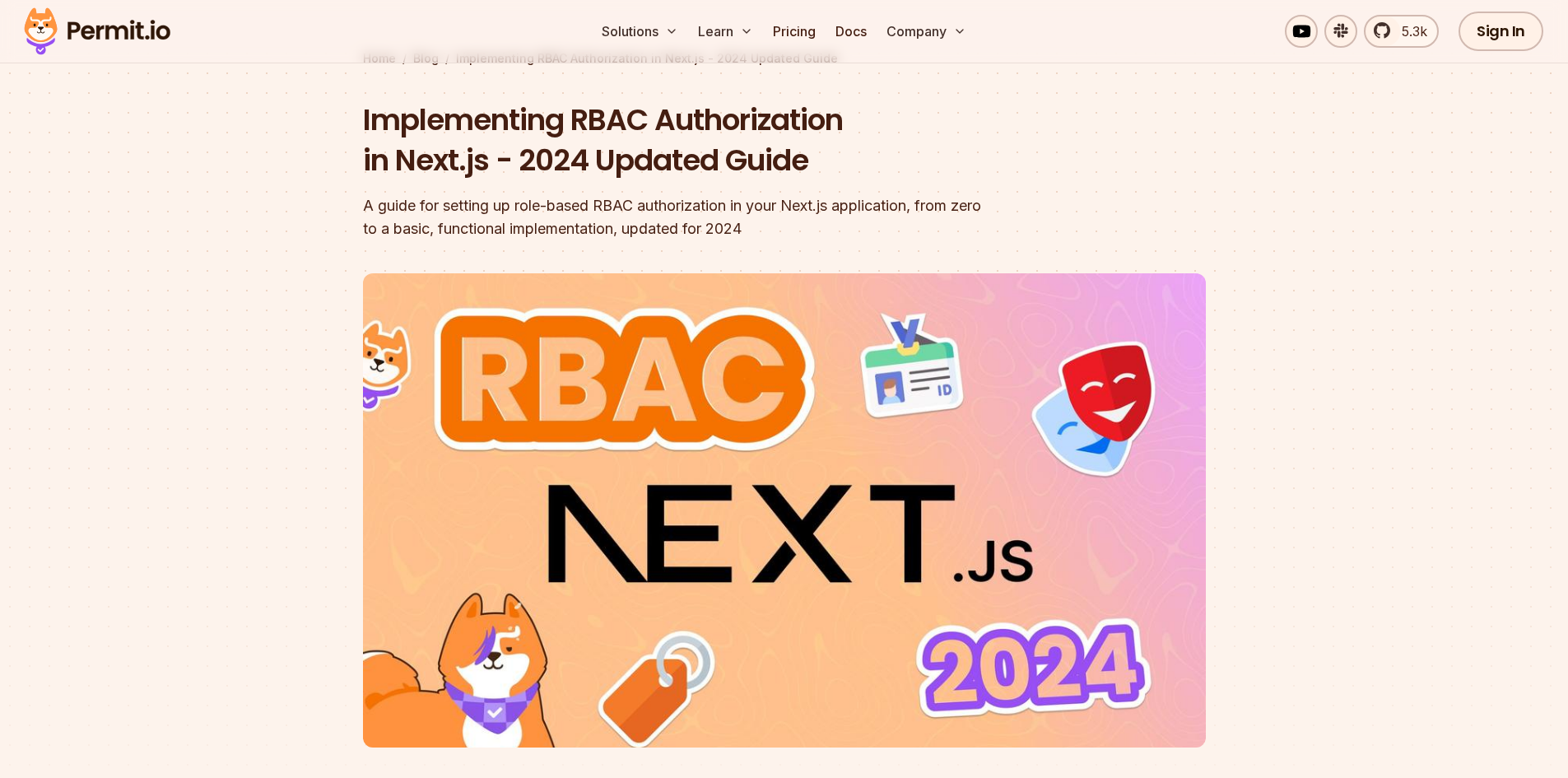
drag, startPoint x: 249, startPoint y: 494, endPoint x: 273, endPoint y: 314, distance: 181.6
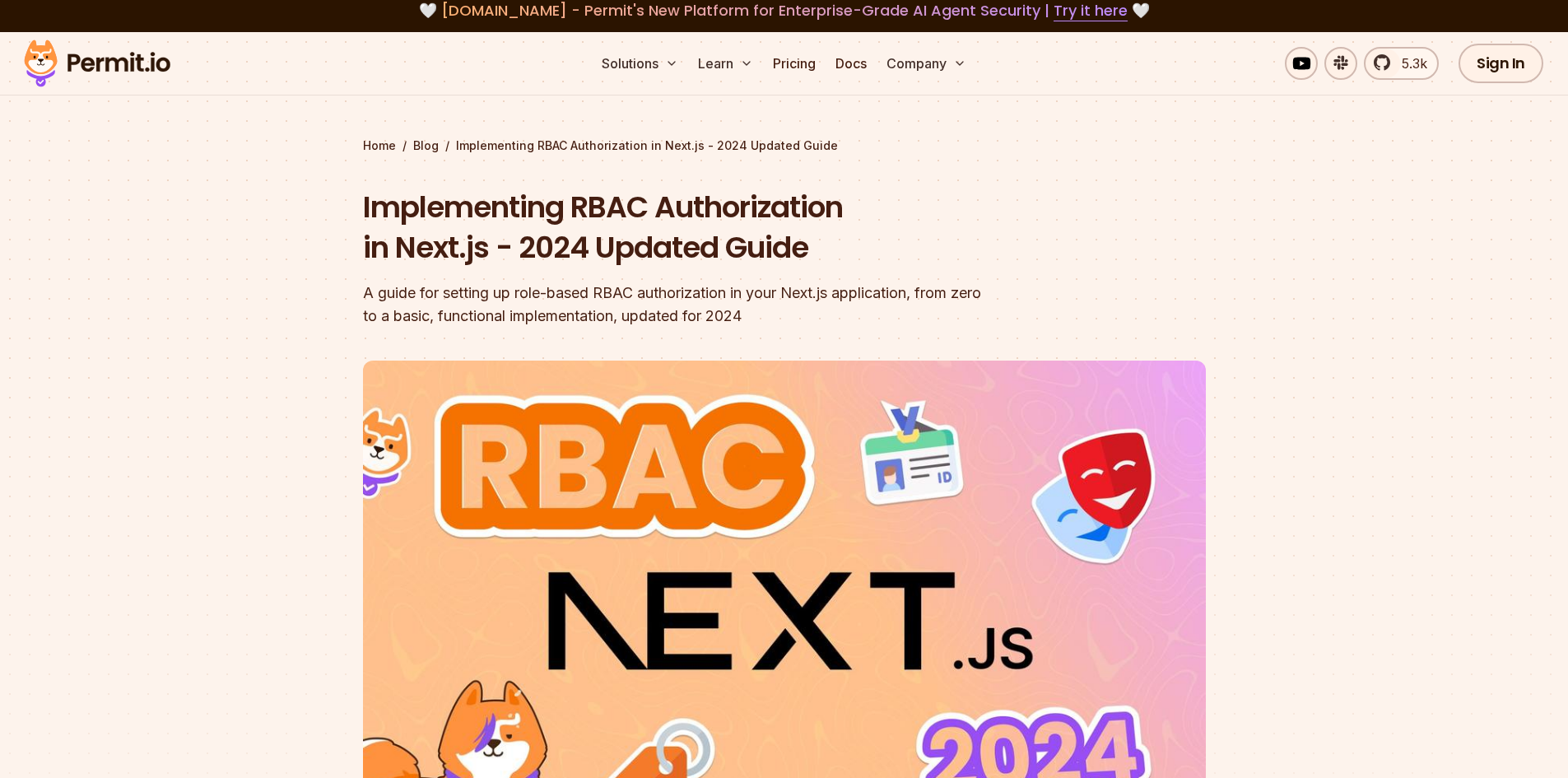
scroll to position [0, 0]
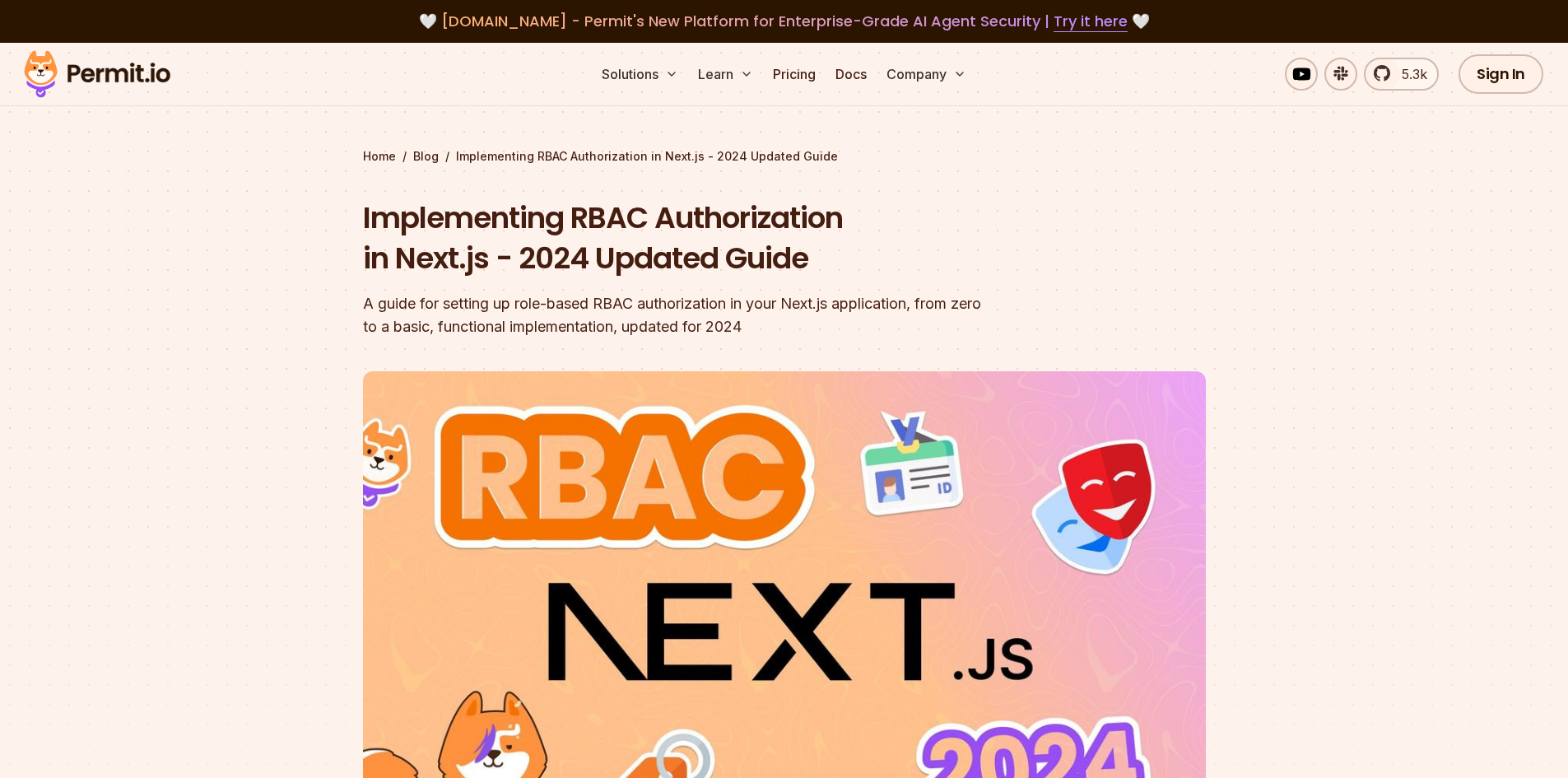
drag, startPoint x: 257, startPoint y: 463, endPoint x: 268, endPoint y: 377, distance: 86.7
drag, startPoint x: 432, startPoint y: 256, endPoint x: 412, endPoint y: 261, distance: 20.6
click at [432, 256] on h1 "Implementing RBAC Authorization in Next.js - 2024 Updated Guide" at bounding box center [679, 237] width 632 height 81
drag, startPoint x: 396, startPoint y: 262, endPoint x: 483, endPoint y: 258, distance: 87.1
click at [483, 258] on h1 "Implementing RBAC Authorization in Next.js - 2024 Updated Guide" at bounding box center [679, 237] width 632 height 81
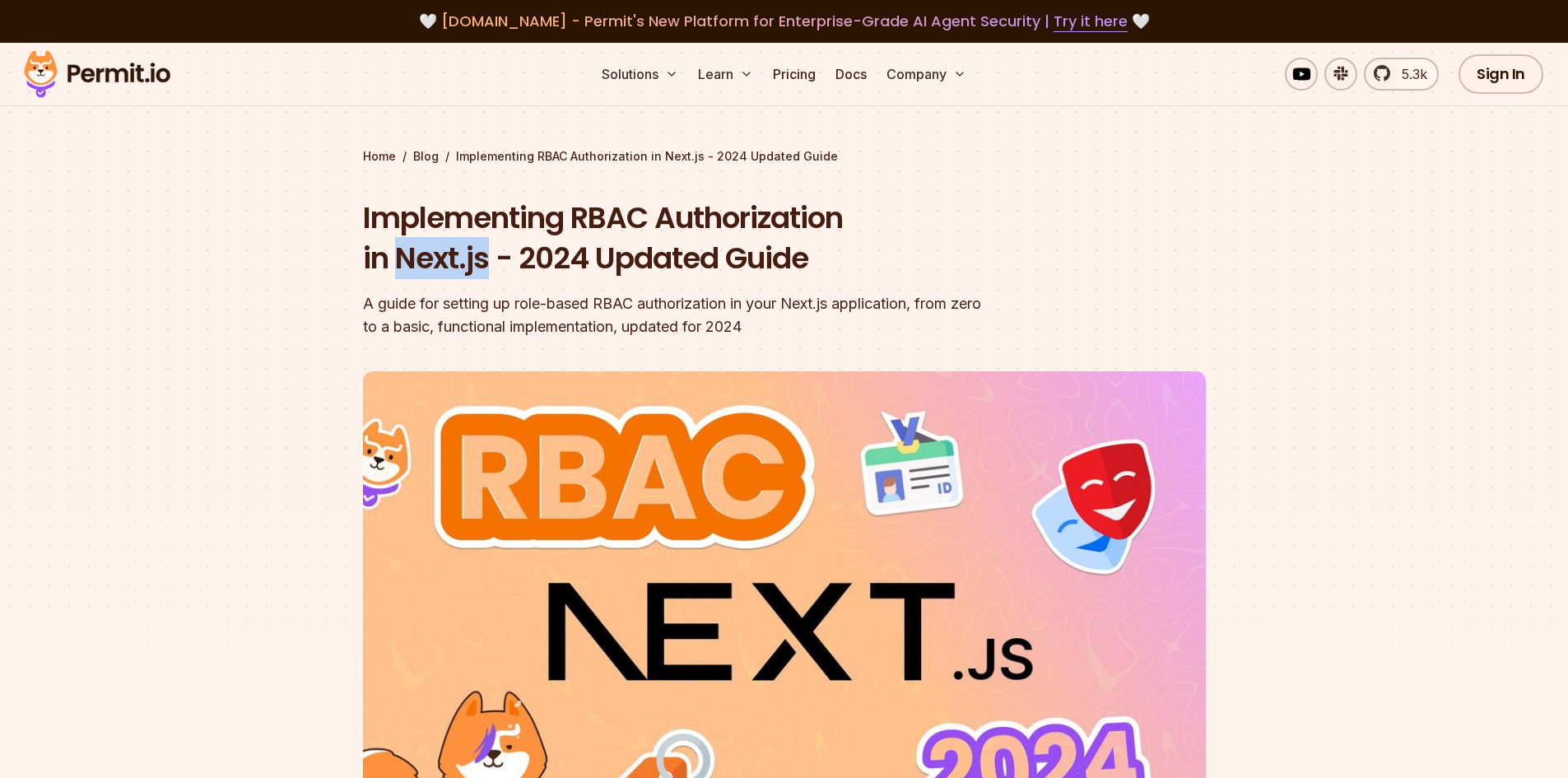
copy h1 "Next.js"
